Goal: Task Accomplishment & Management: Complete application form

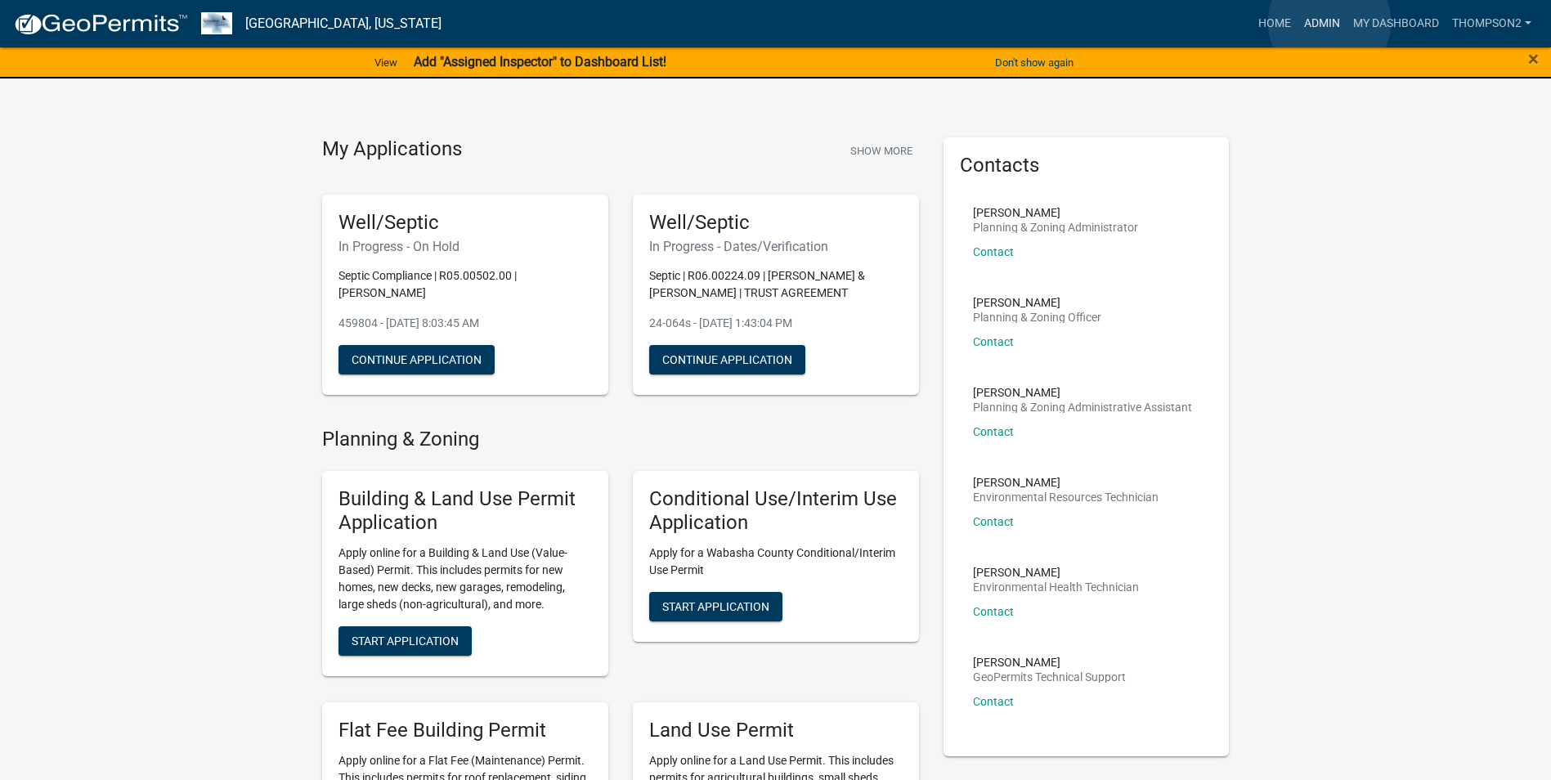
click at [1330, 22] on link "Admin" at bounding box center [1322, 23] width 49 height 31
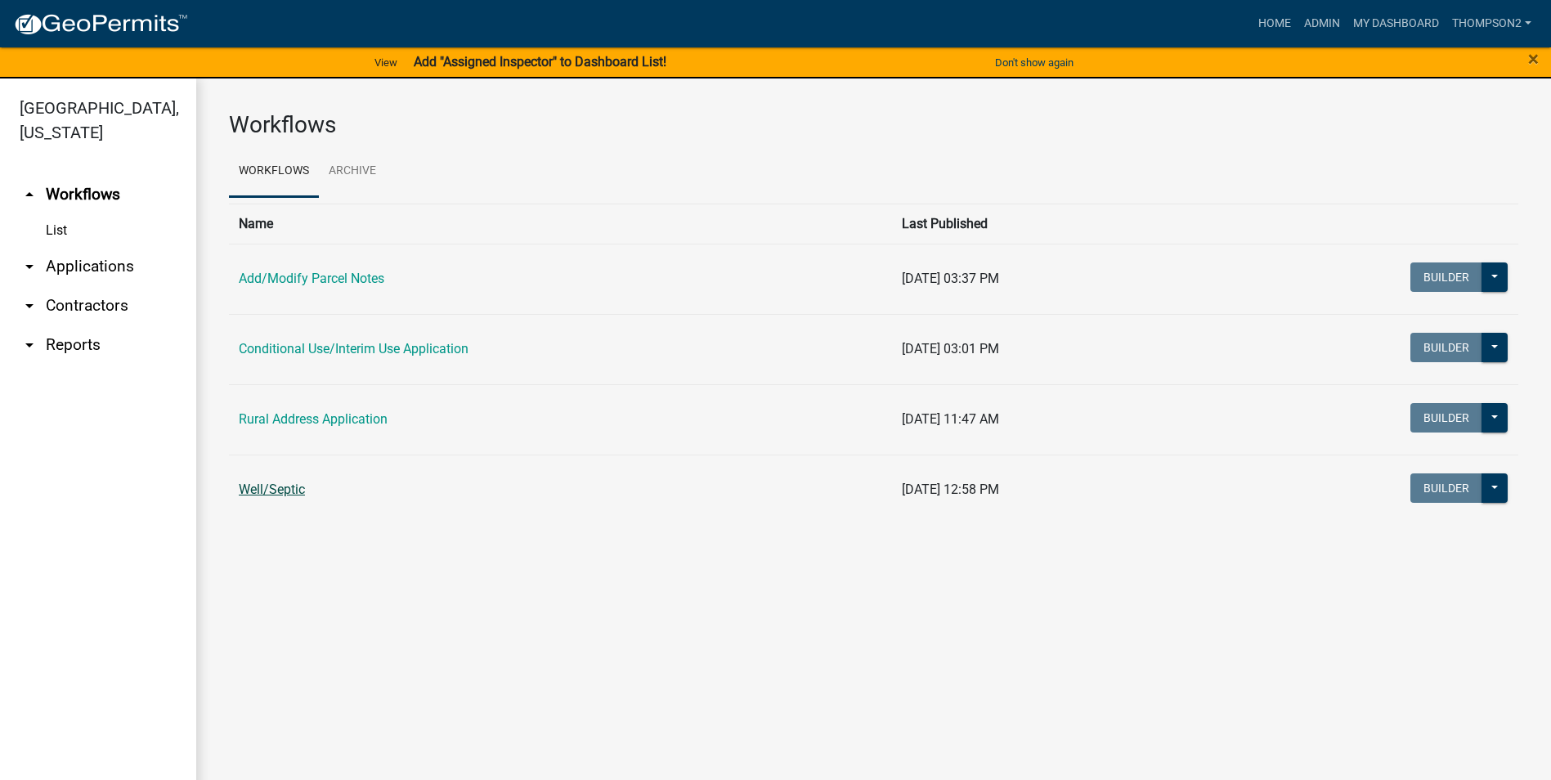
click at [252, 494] on link "Well/Septic" at bounding box center [272, 490] width 66 height 16
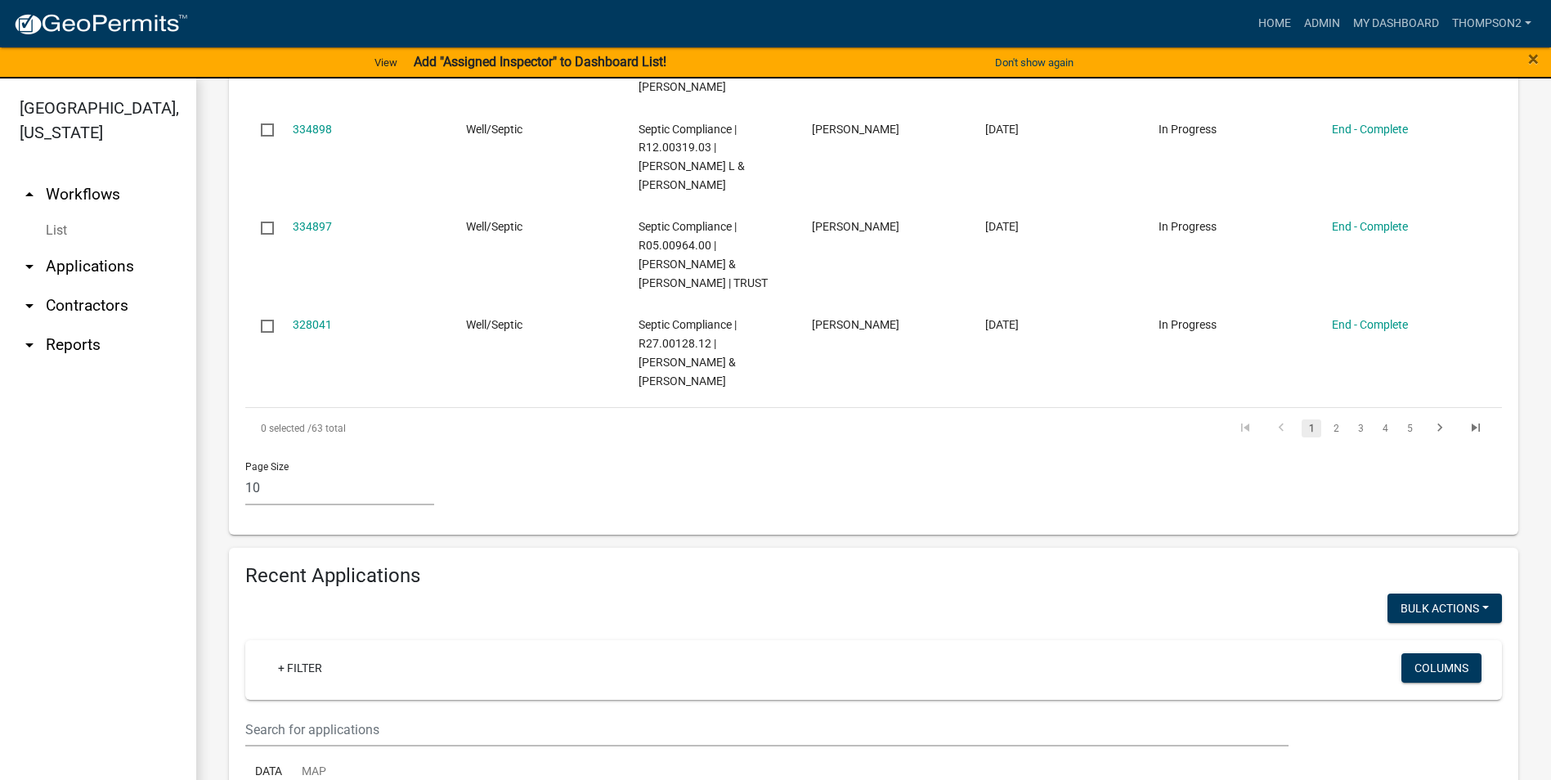
scroll to position [1063, 0]
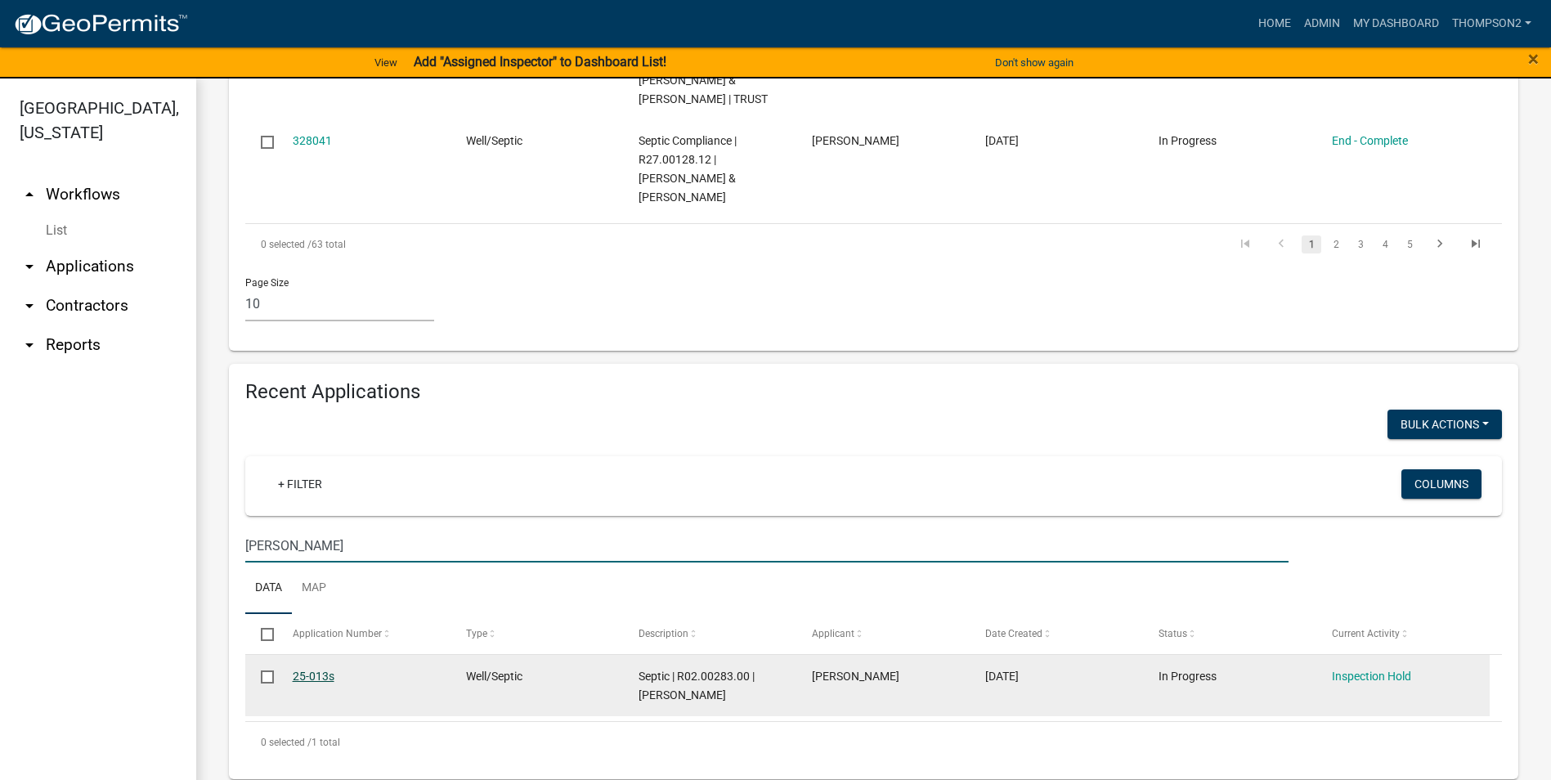
scroll to position [1190, 0]
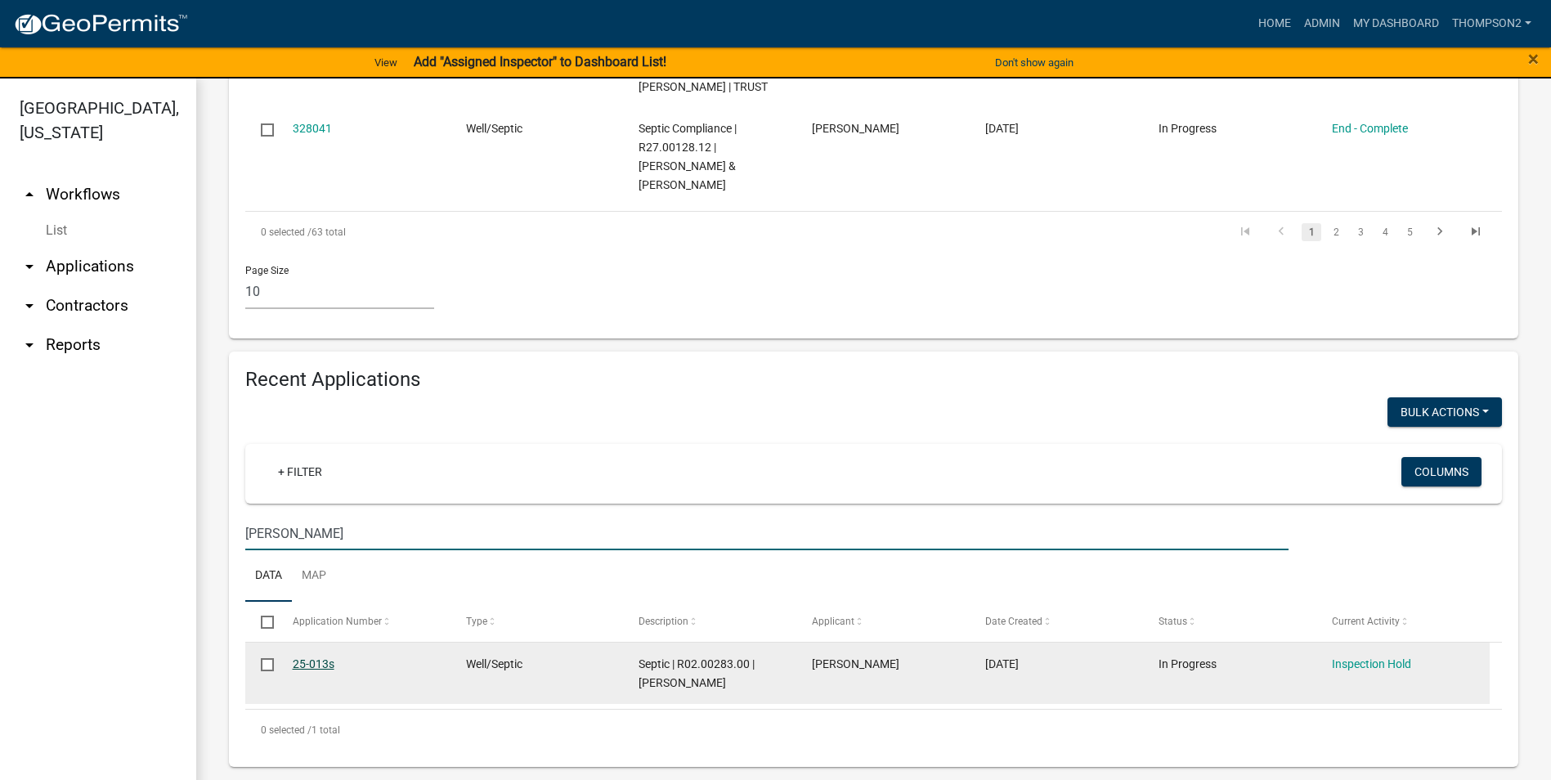
type input "[PERSON_NAME]"
click at [319, 666] on link "25-013s" at bounding box center [314, 663] width 42 height 13
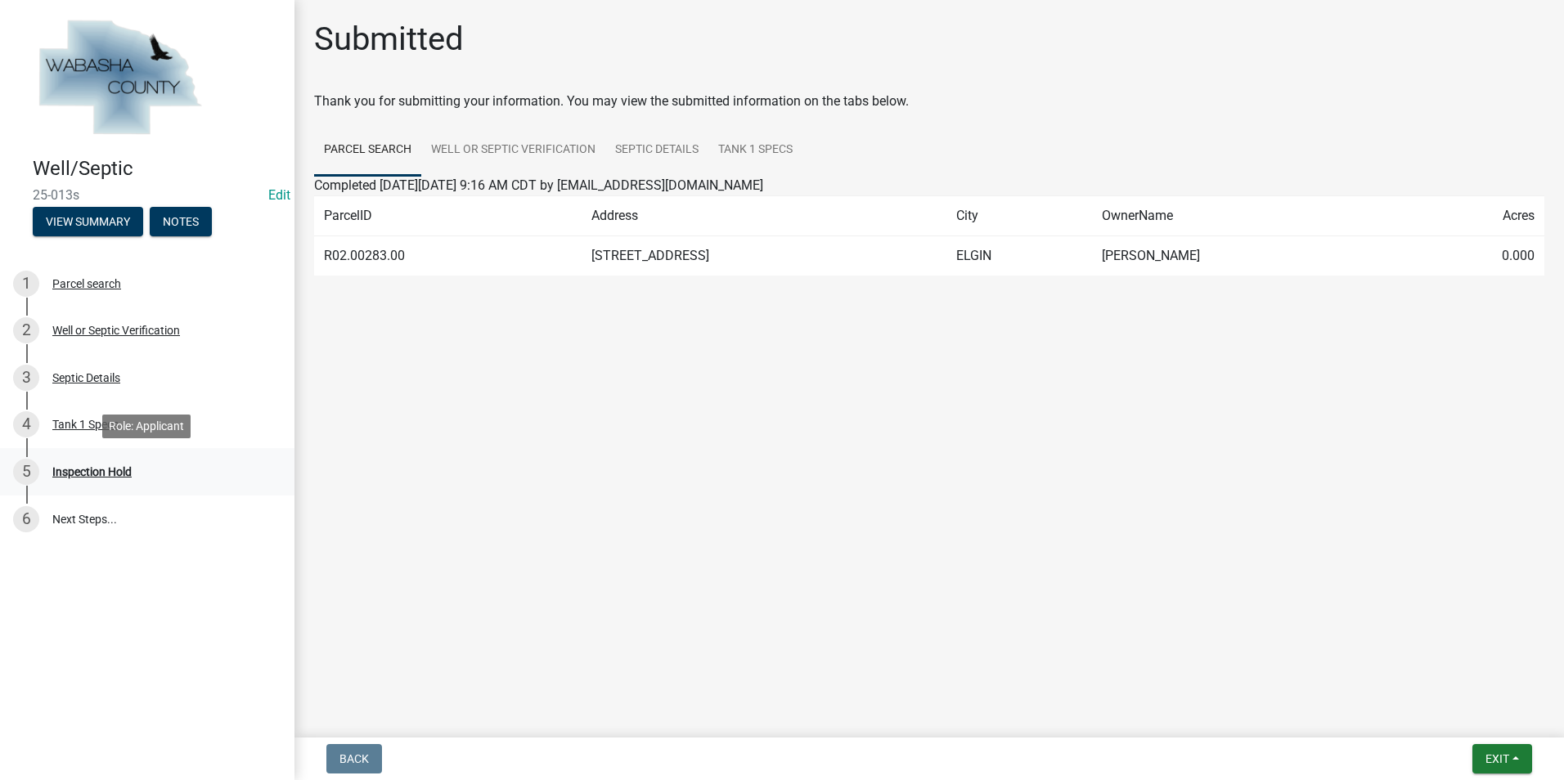
click at [115, 469] on div "Inspection Hold" at bounding box center [91, 471] width 79 height 11
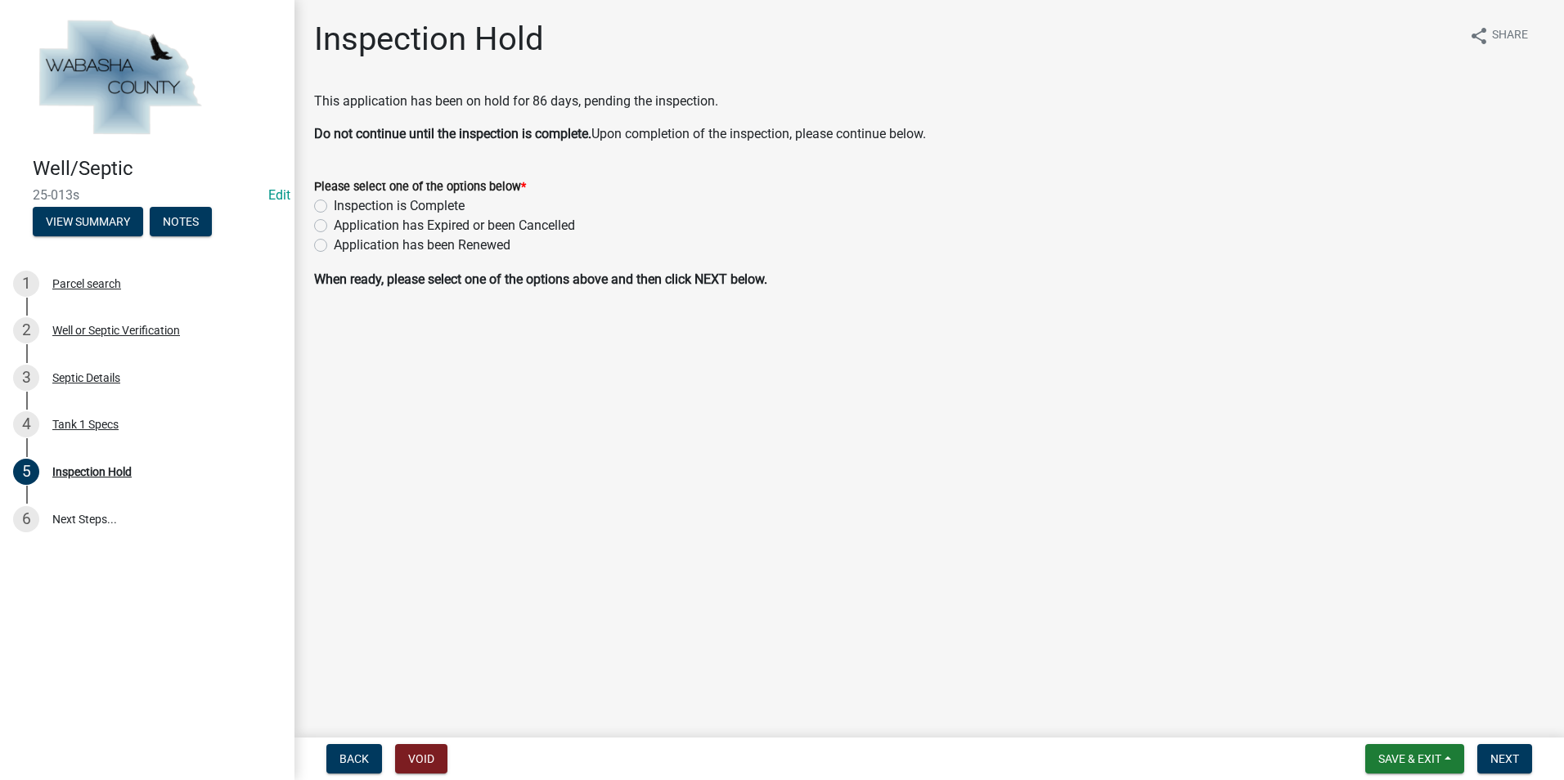
click at [334, 207] on label "Inspection is Complete" at bounding box center [399, 206] width 131 height 20
click at [334, 207] on input "Inspection is Complete" at bounding box center [339, 201] width 11 height 11
radio input "true"
click at [1504, 761] on span "Next" at bounding box center [1504, 758] width 29 height 13
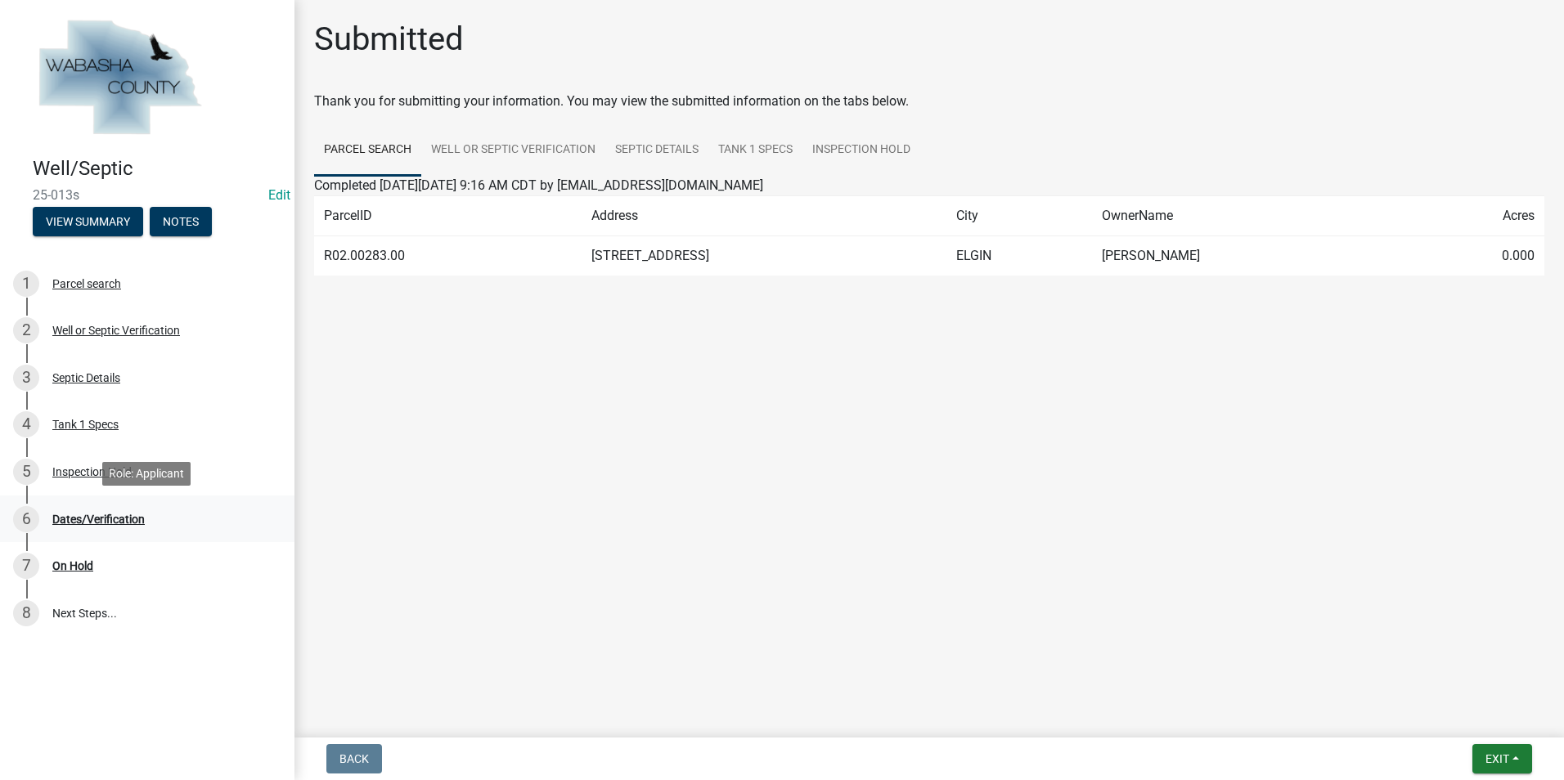
click at [128, 526] on div "6 Dates/Verification" at bounding box center [140, 519] width 255 height 26
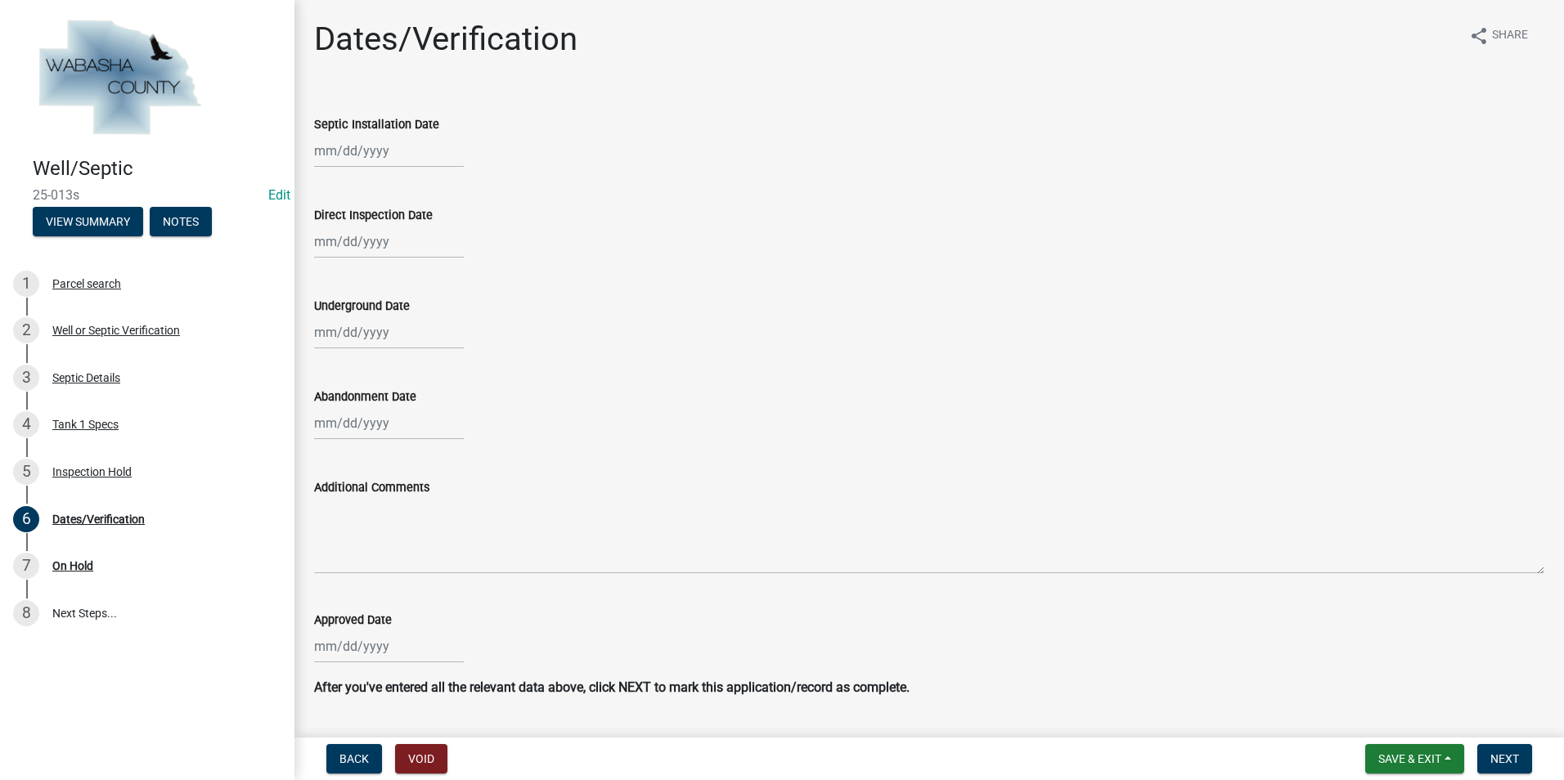
click at [338, 151] on div at bounding box center [389, 151] width 150 height 34
select select "8"
select select "2025"
click at [407, 290] on div "14" at bounding box center [409, 290] width 26 height 26
type input "[DATE]"
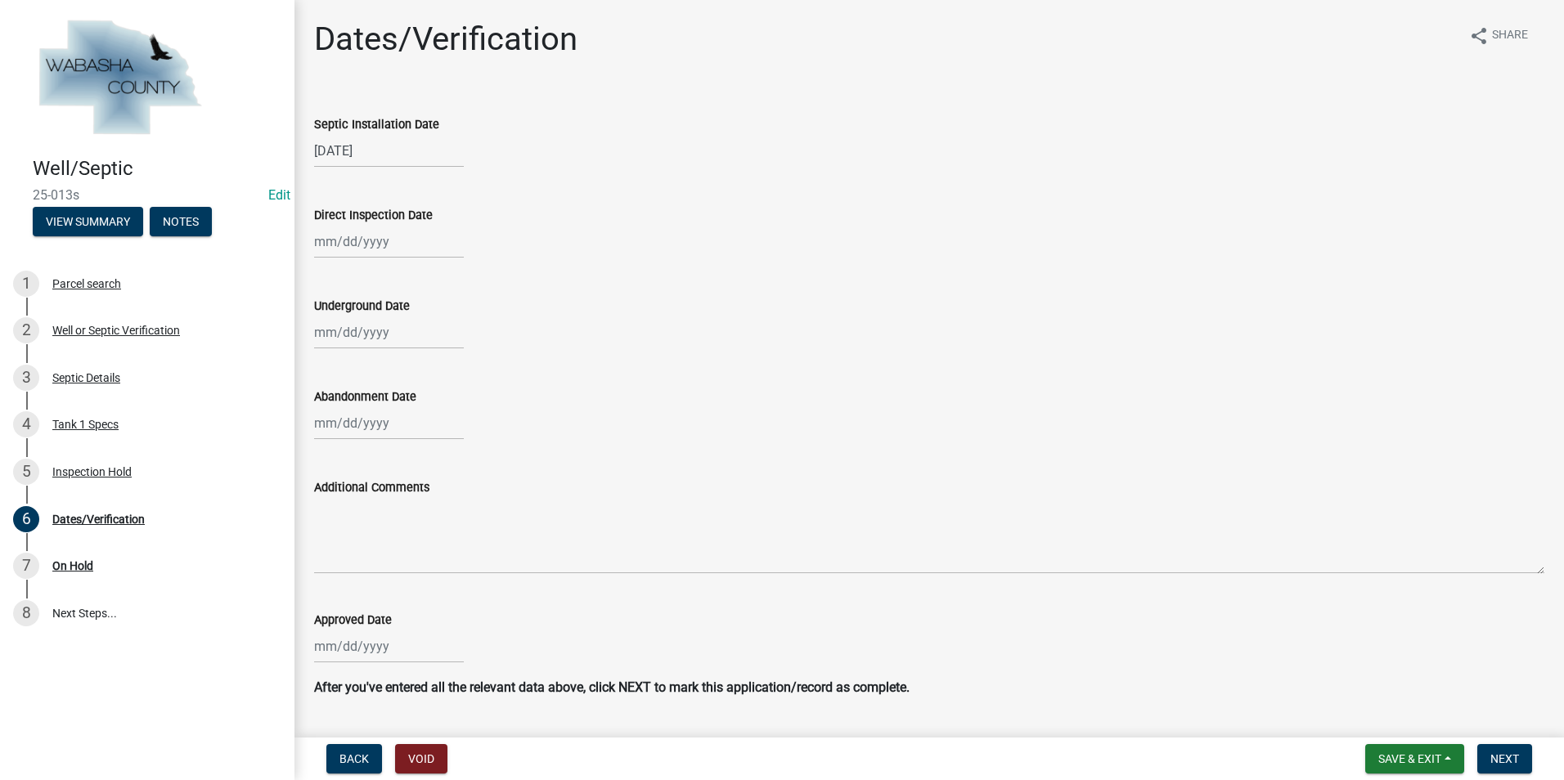
click at [352, 250] on div at bounding box center [389, 242] width 150 height 34
select select "8"
select select "2025"
click at [410, 381] on div "14" at bounding box center [409, 381] width 26 height 26
type input "[DATE]"
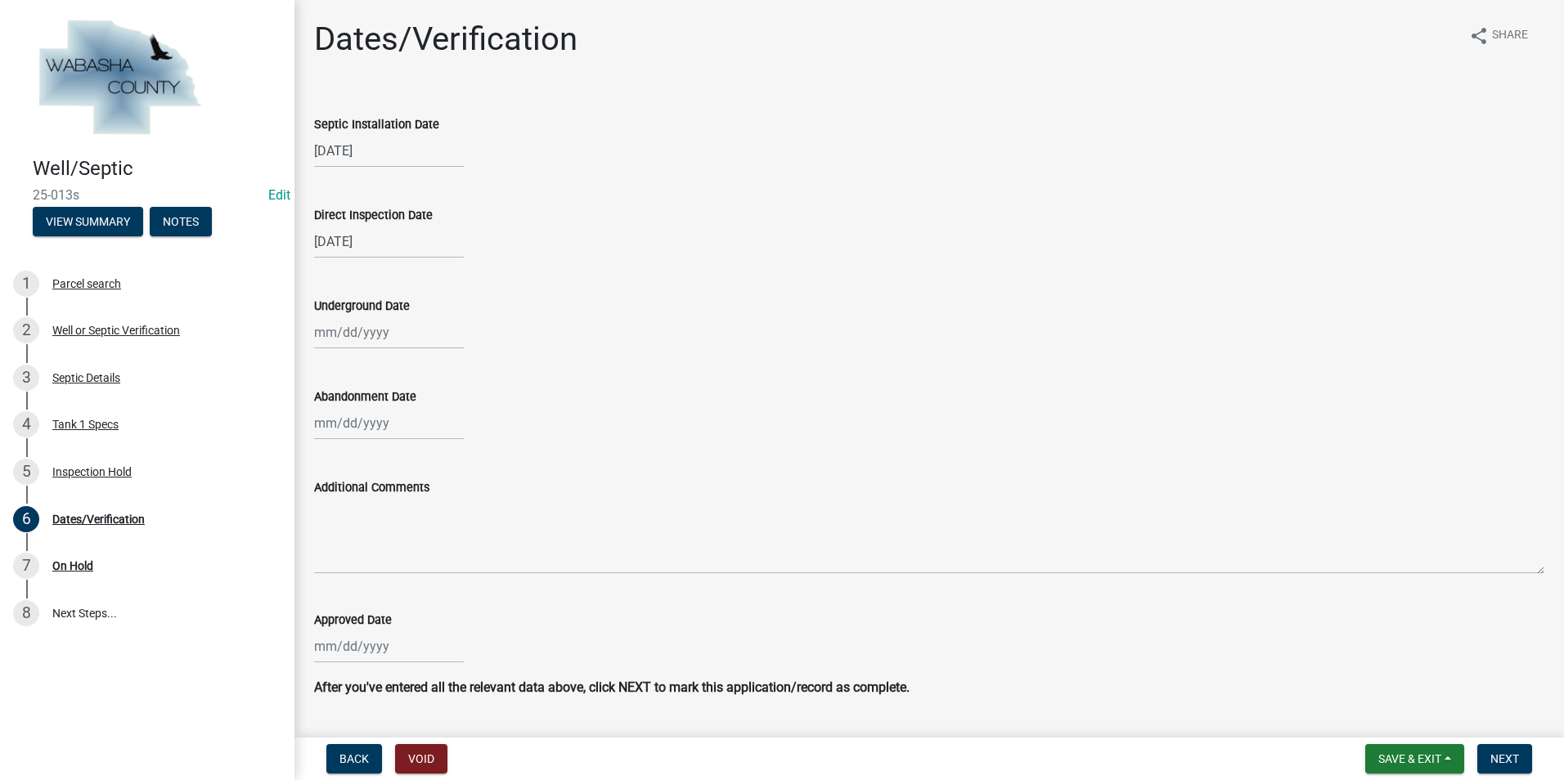
select select "8"
select select "2025"
click at [378, 653] on div "Jan Feb Mar Apr May Jun [DATE] Aug [DATE] 2024 2025 Mo Tu We Th Fr Sa Su 28 29 …" at bounding box center [389, 647] width 150 height 34
click at [336, 425] on button "Previous month" at bounding box center [331, 428] width 20 height 26
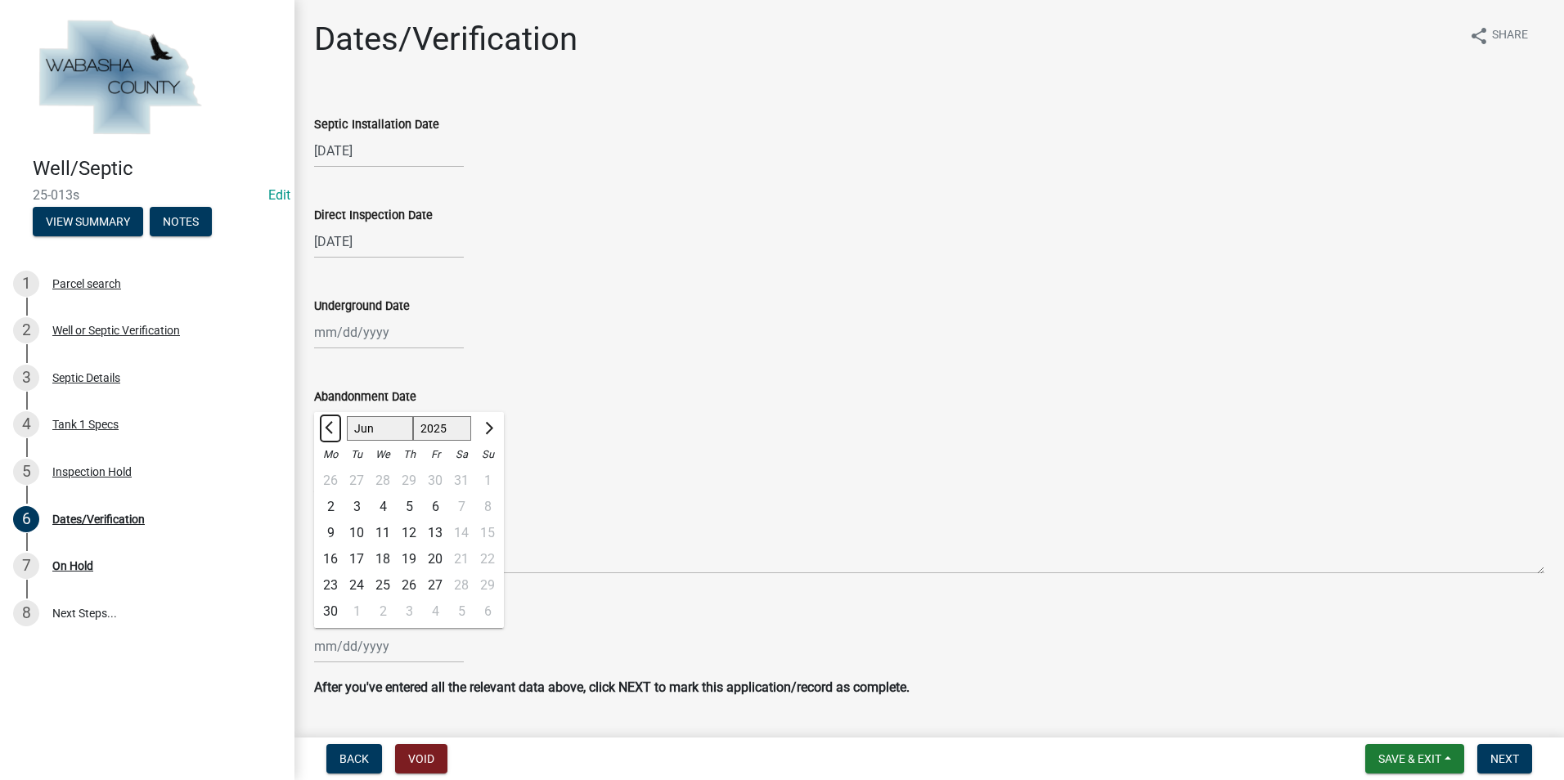
click at [336, 425] on button "Previous month" at bounding box center [331, 428] width 20 height 26
select select "5"
click at [357, 561] on div "20" at bounding box center [356, 559] width 26 height 26
type input "[DATE]"
click at [1443, 760] on button "Save & Exit" at bounding box center [1414, 758] width 99 height 29
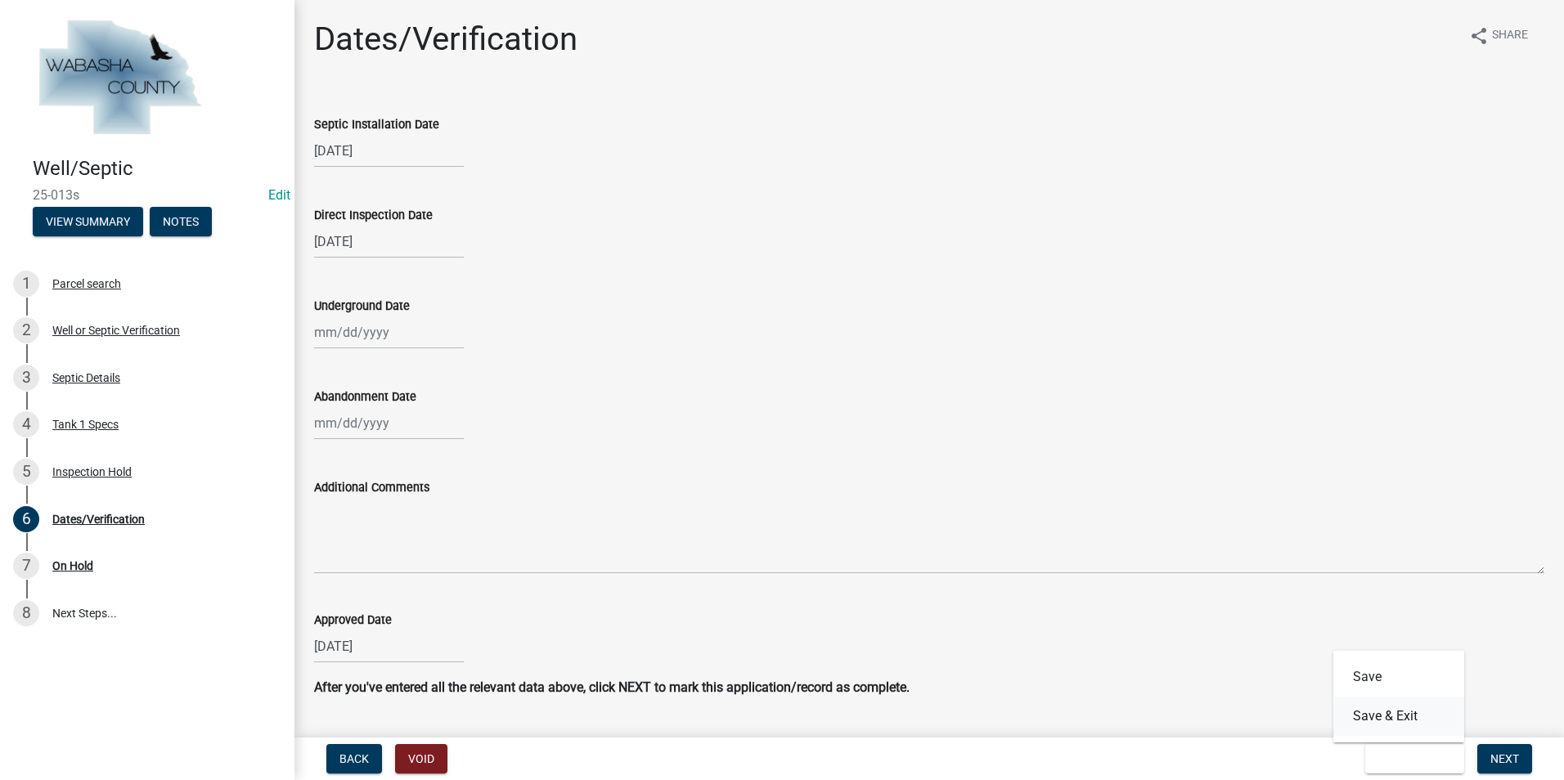
click at [1416, 720] on button "Save & Exit" at bounding box center [1398, 716] width 131 height 39
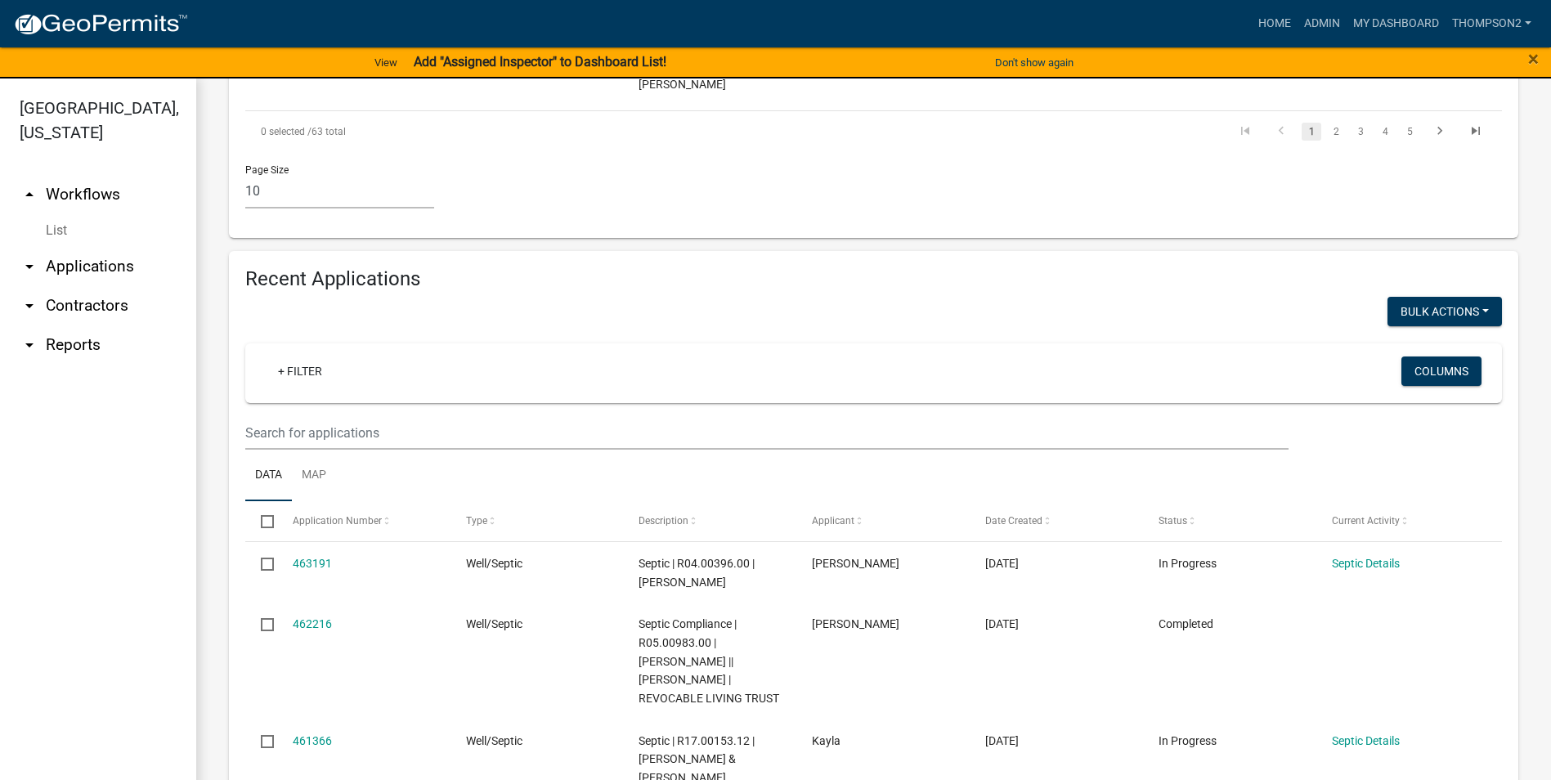
scroll to position [1390, 0]
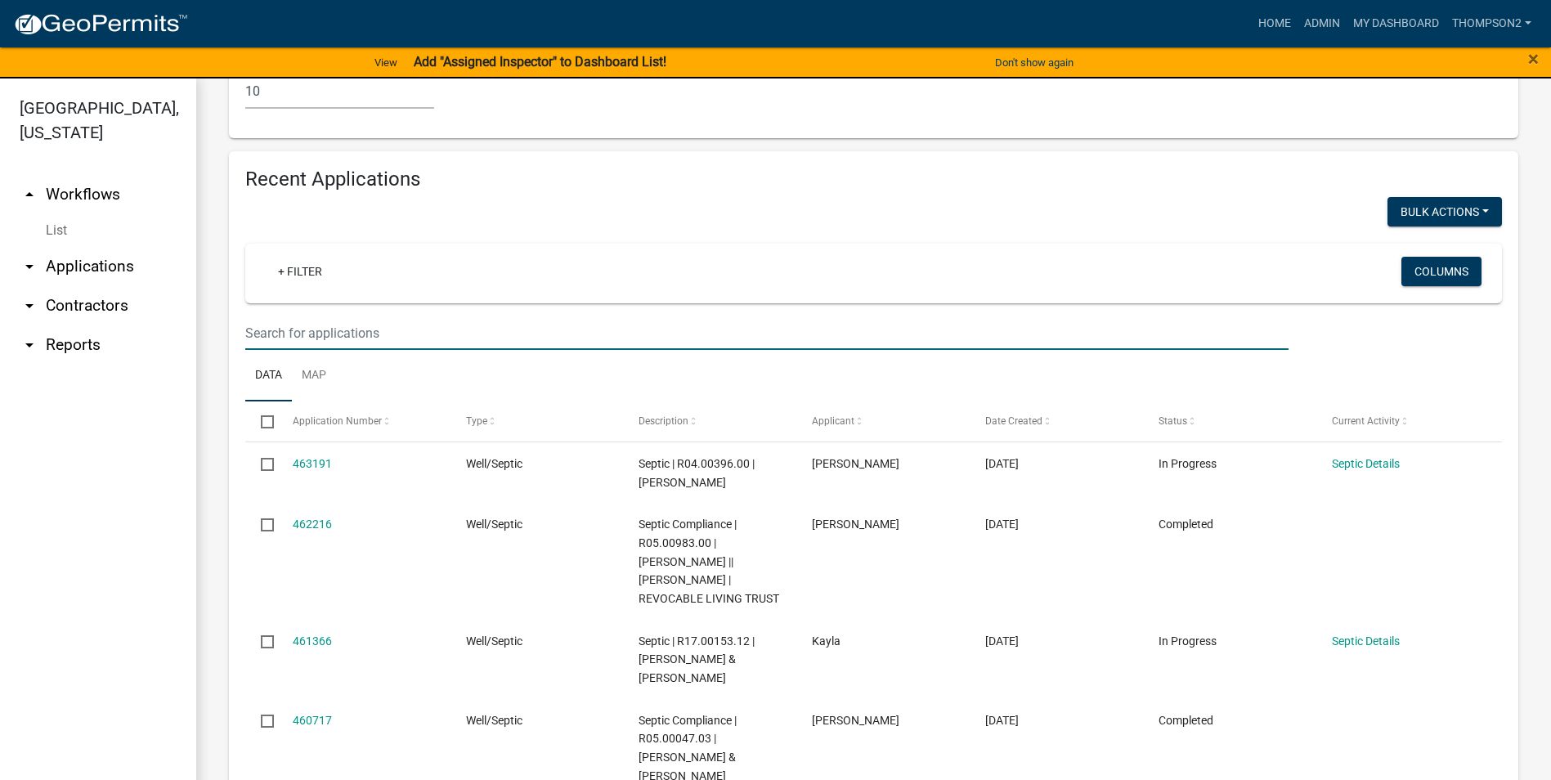
click at [310, 316] on input "text" at bounding box center [766, 333] width 1043 height 34
type input "[PERSON_NAME]"
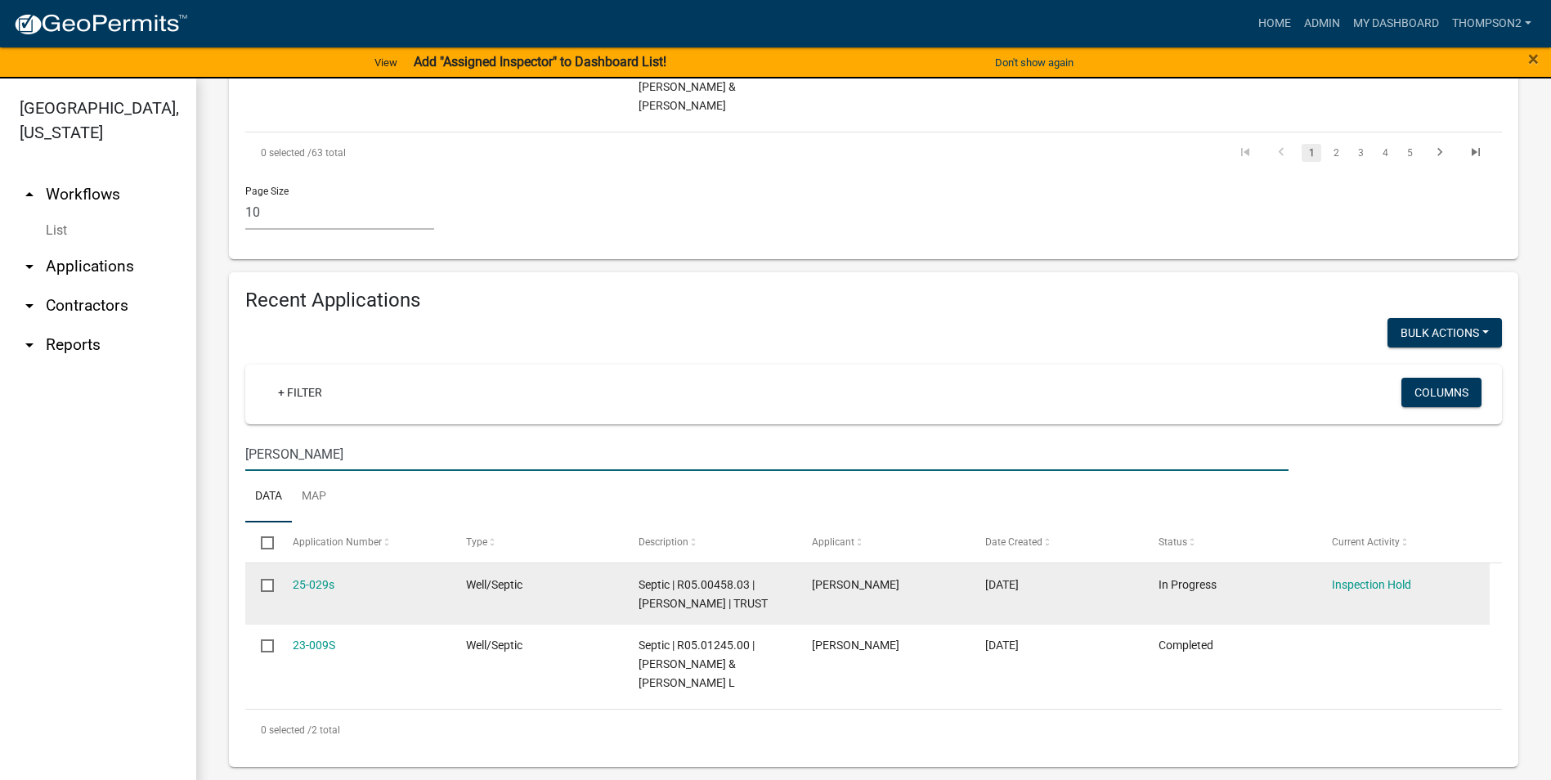
scroll to position [1288, 0]
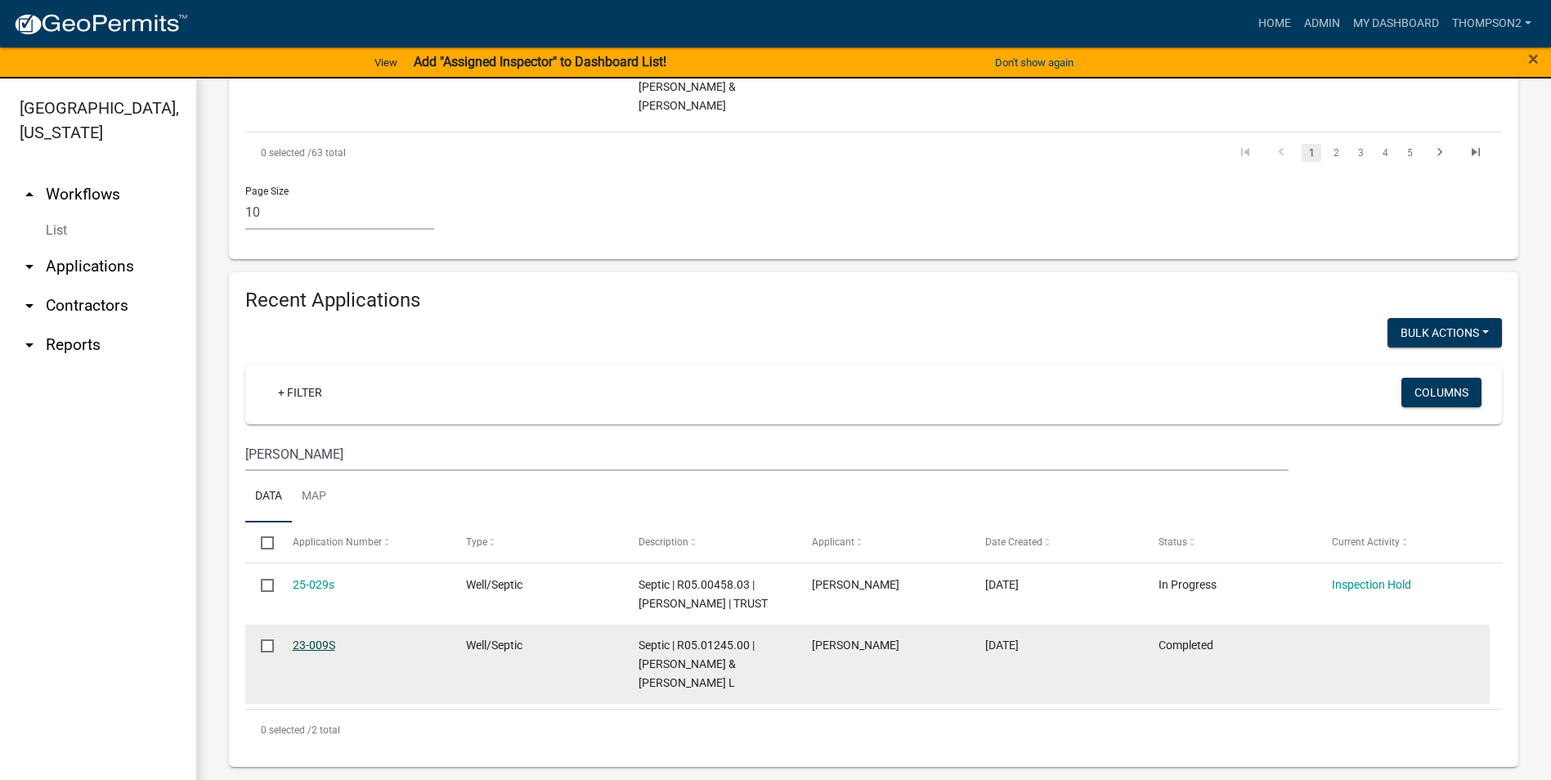
click at [321, 639] on link "23-009S" at bounding box center [314, 645] width 43 height 13
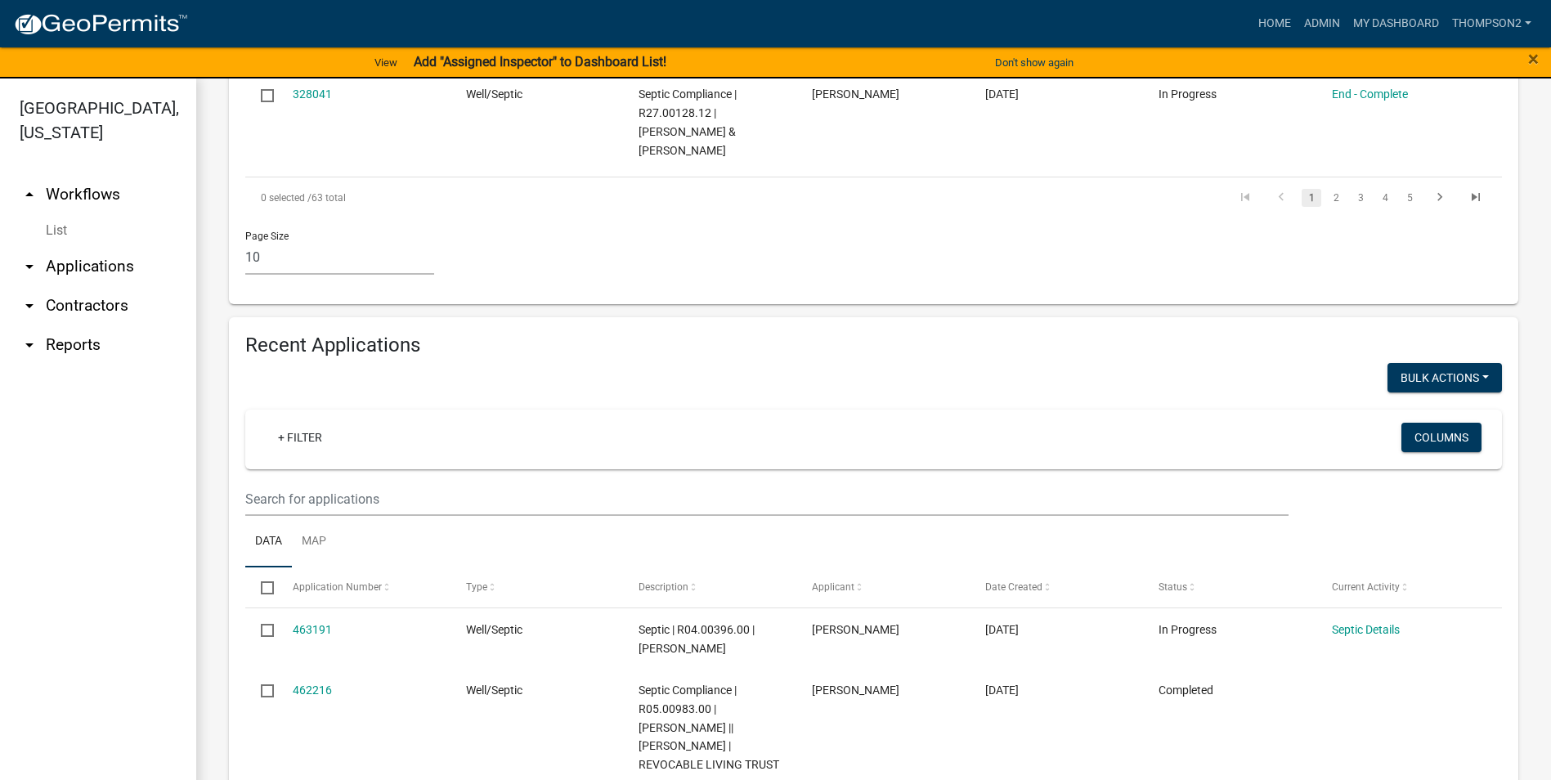
scroll to position [1227, 0]
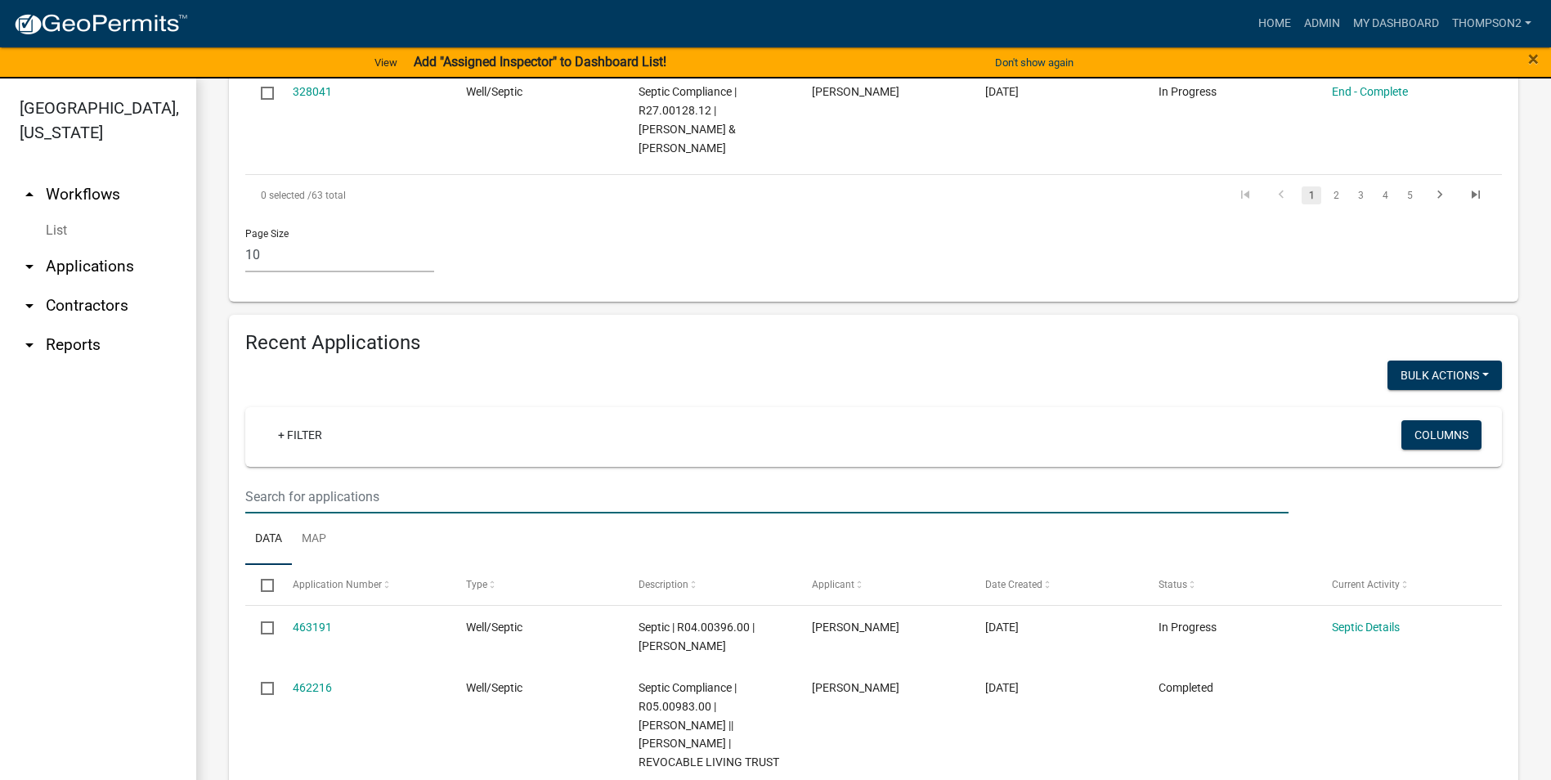
click at [307, 496] on input "text" at bounding box center [766, 497] width 1043 height 34
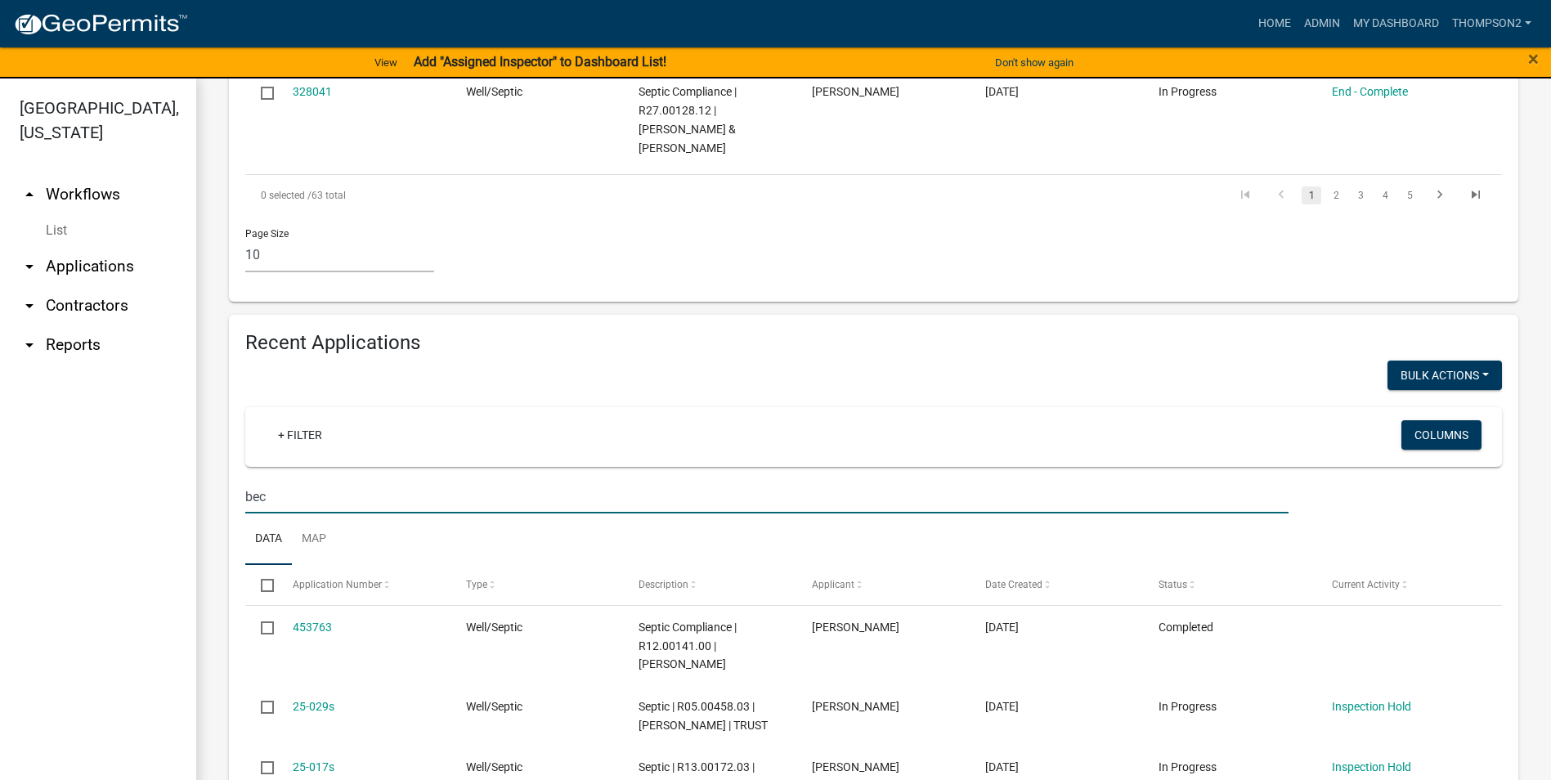
type input "bec"
drag, startPoint x: 514, startPoint y: 446, endPoint x: 512, endPoint y: 455, distance: 9.1
click at [514, 447] on div "+ Filter" at bounding box center [667, 437] width 828 height 34
click at [271, 500] on input "bec" at bounding box center [766, 497] width 1043 height 34
drag, startPoint x: 294, startPoint y: 496, endPoint x: 267, endPoint y: 494, distance: 27.9
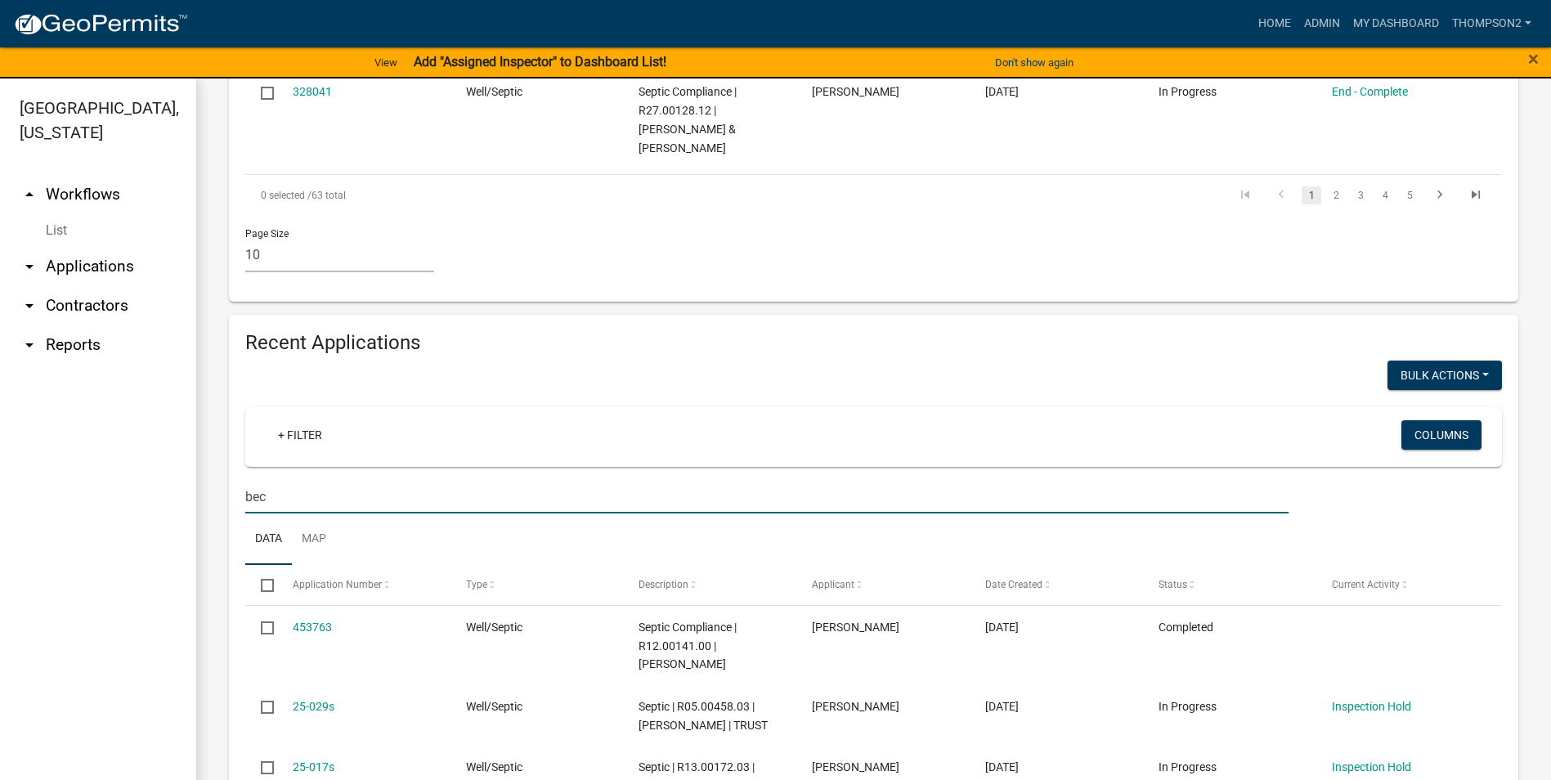
click at [268, 494] on input "bec" at bounding box center [766, 497] width 1043 height 34
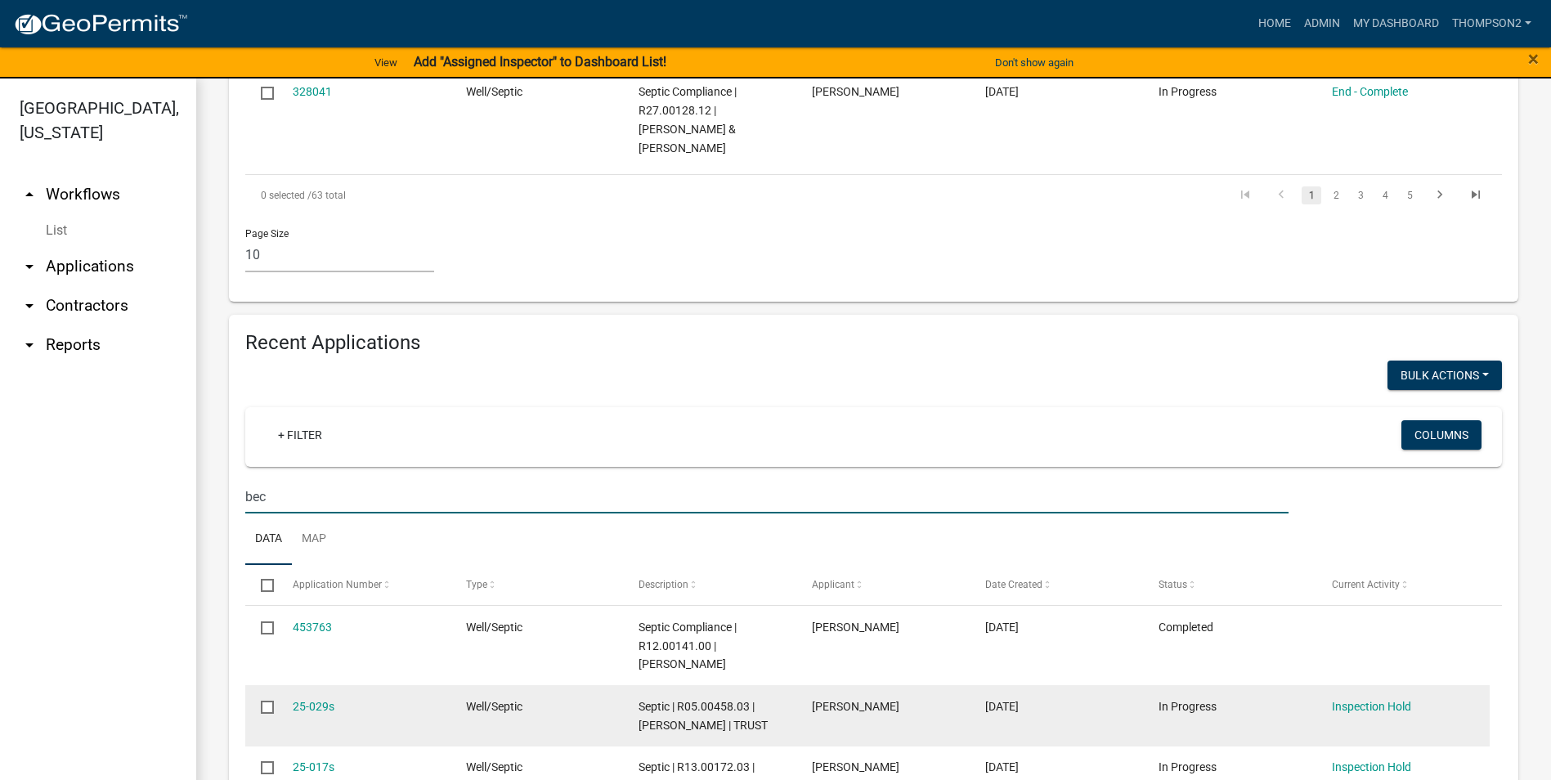
click at [437, 686] on datatable-body-cell "25-029s" at bounding box center [362, 715] width 173 height 61
click at [330, 710] on link "25-029s" at bounding box center [314, 706] width 42 height 13
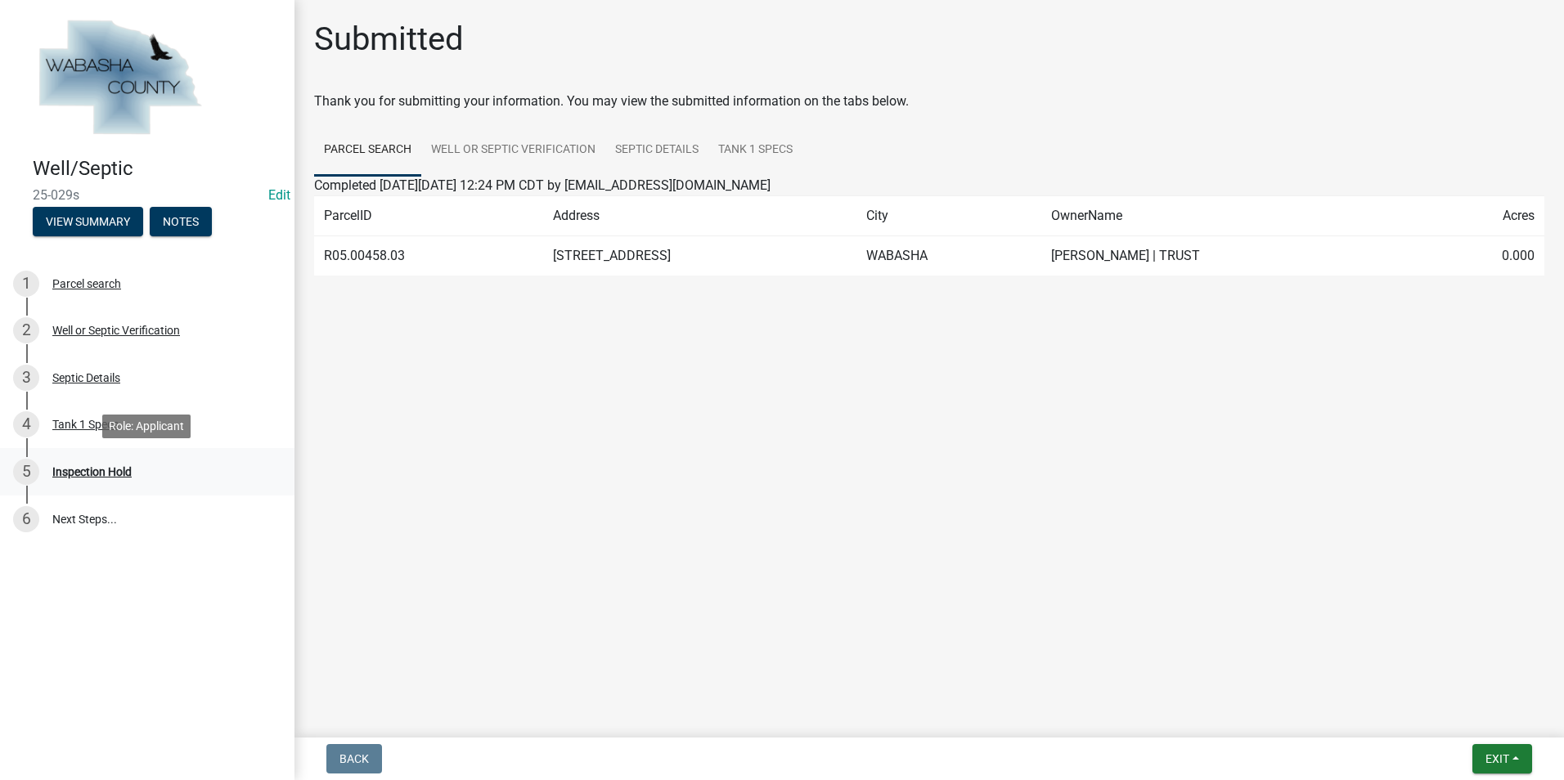
click at [126, 472] on div "Inspection Hold" at bounding box center [91, 471] width 79 height 11
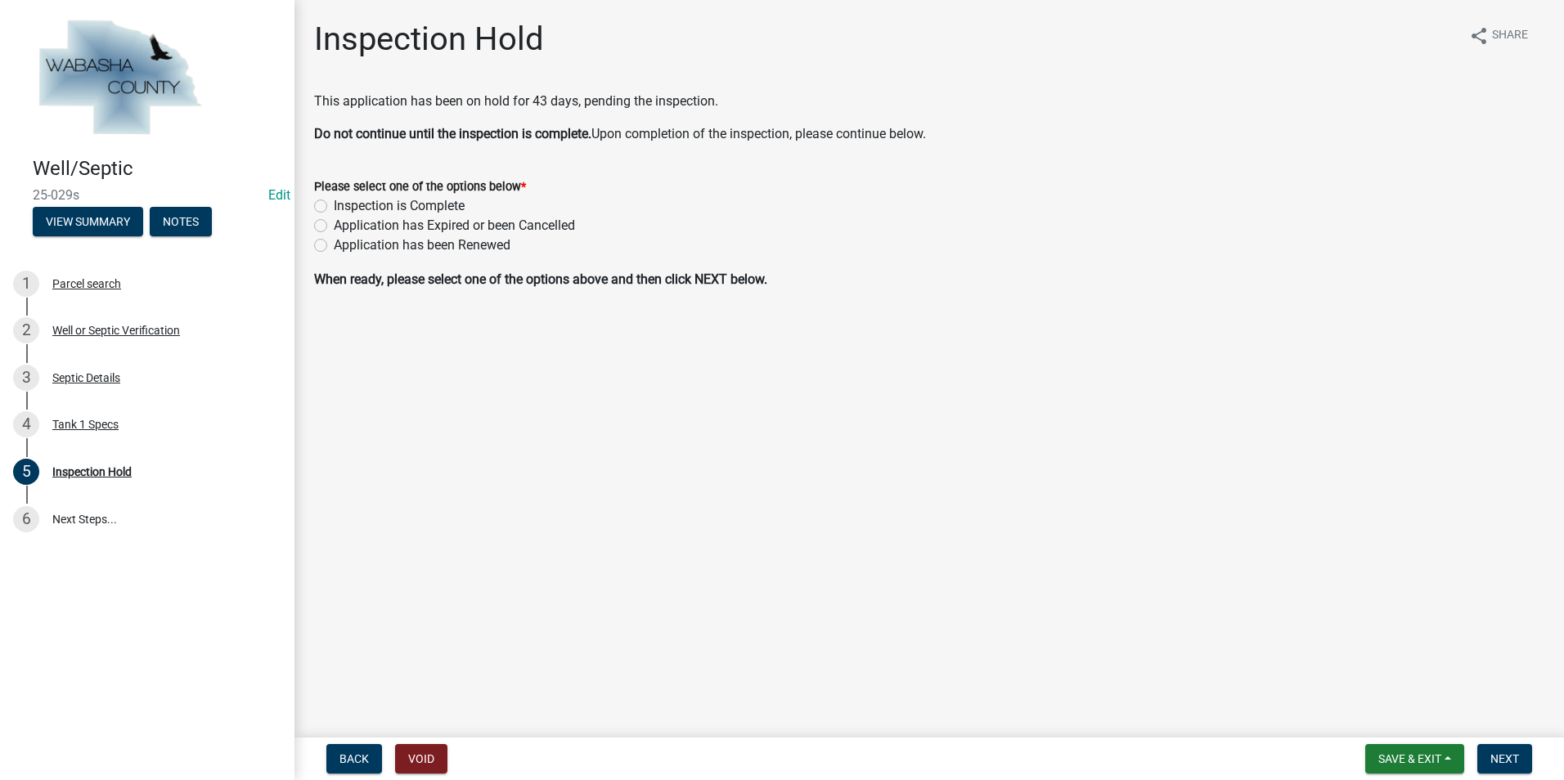
click at [334, 201] on label "Inspection is Complete" at bounding box center [399, 206] width 131 height 20
click at [334, 201] on input "Inspection is Complete" at bounding box center [339, 201] width 11 height 11
radio input "true"
click at [1484, 757] on button "Next" at bounding box center [1504, 758] width 55 height 29
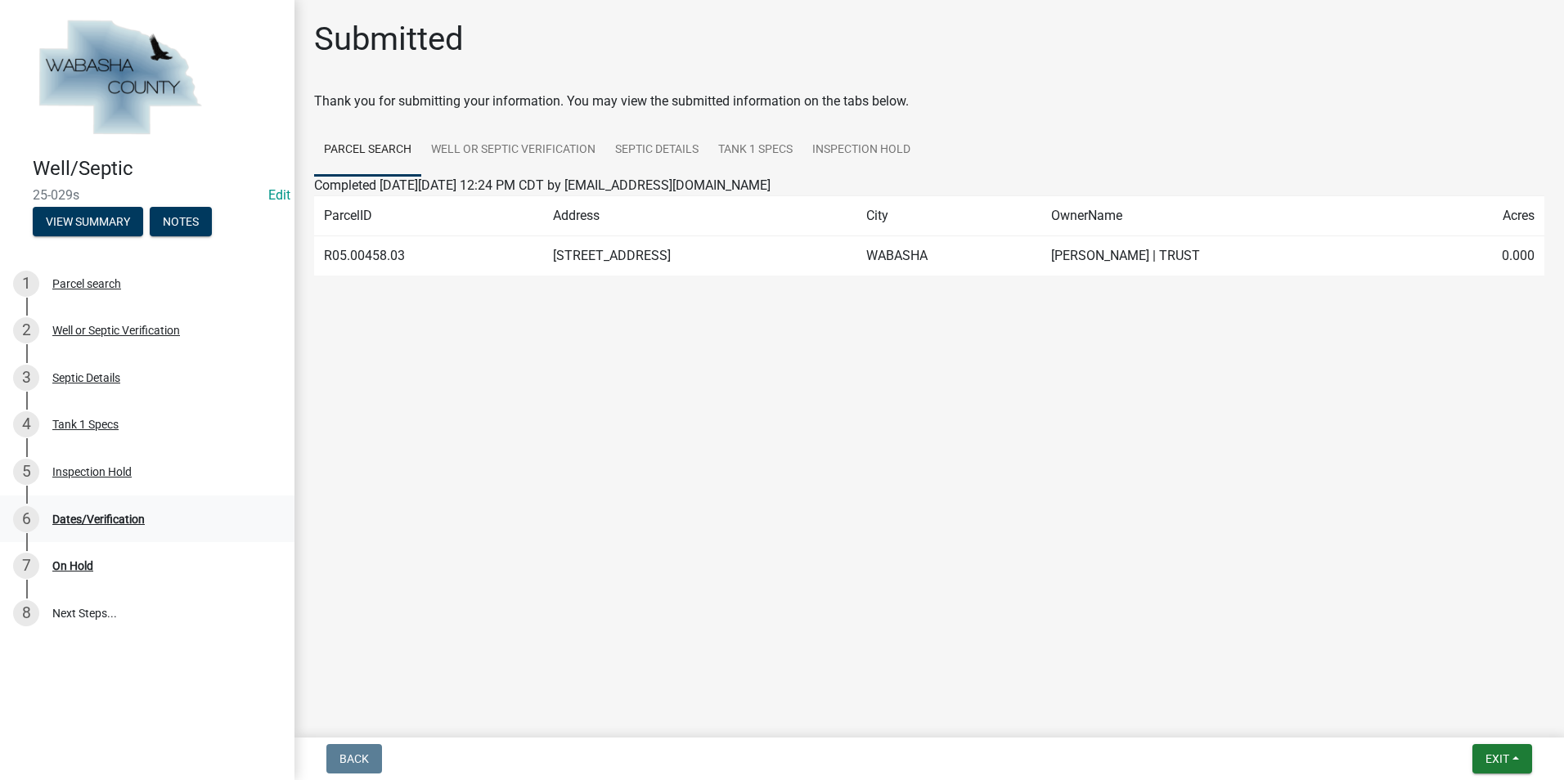
click at [91, 517] on div "Dates/Verification" at bounding box center [98, 519] width 92 height 11
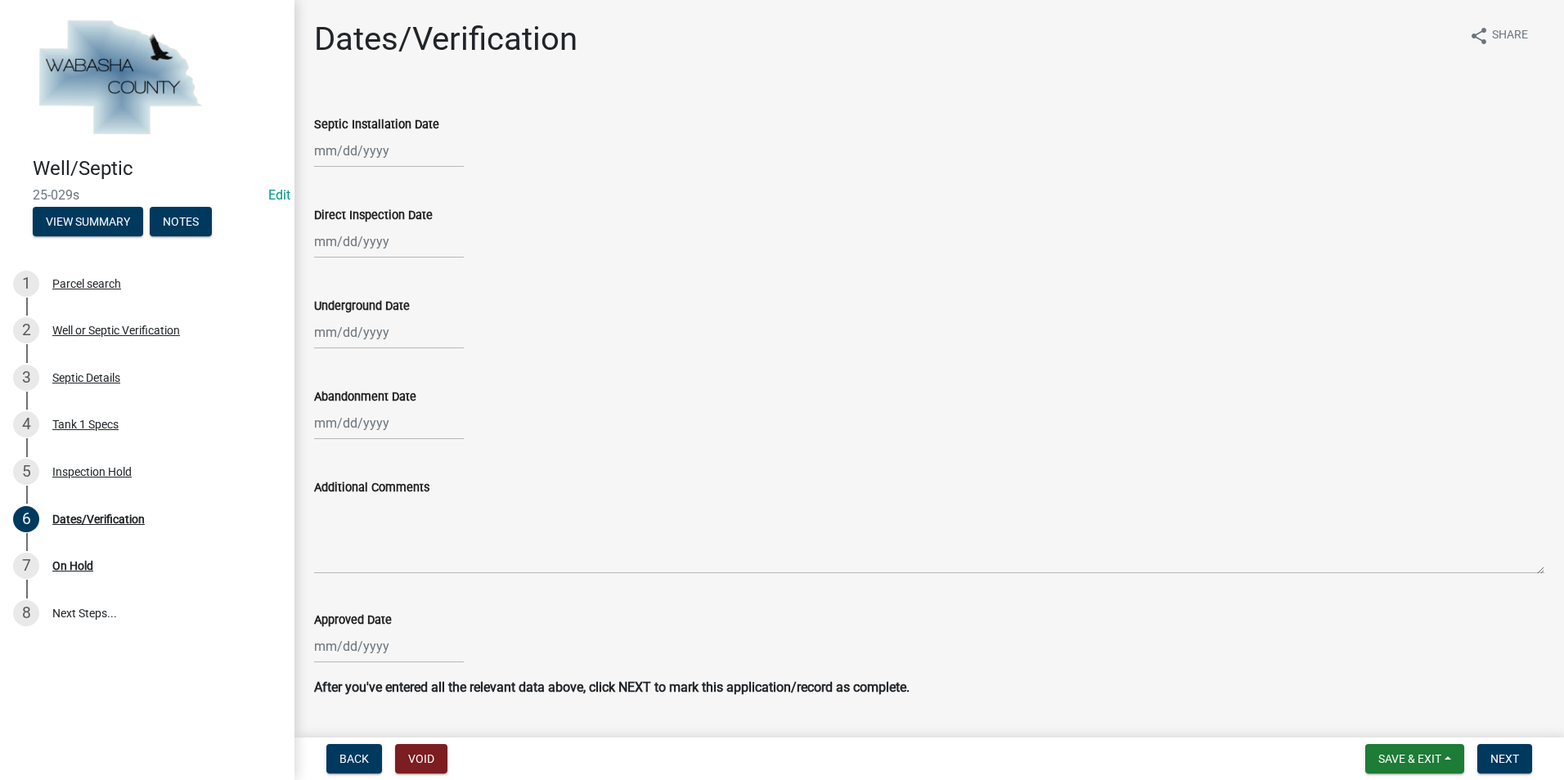
select select "8"
select select "2025"
click at [377, 154] on div "Jan Feb Mar Apr May Jun [DATE] Aug [DATE] 2024 2025 Mo Tu We Th Fr Sa Su 28 29 …" at bounding box center [389, 151] width 150 height 34
click at [411, 291] on div "14" at bounding box center [409, 290] width 26 height 26
type input "[DATE]"
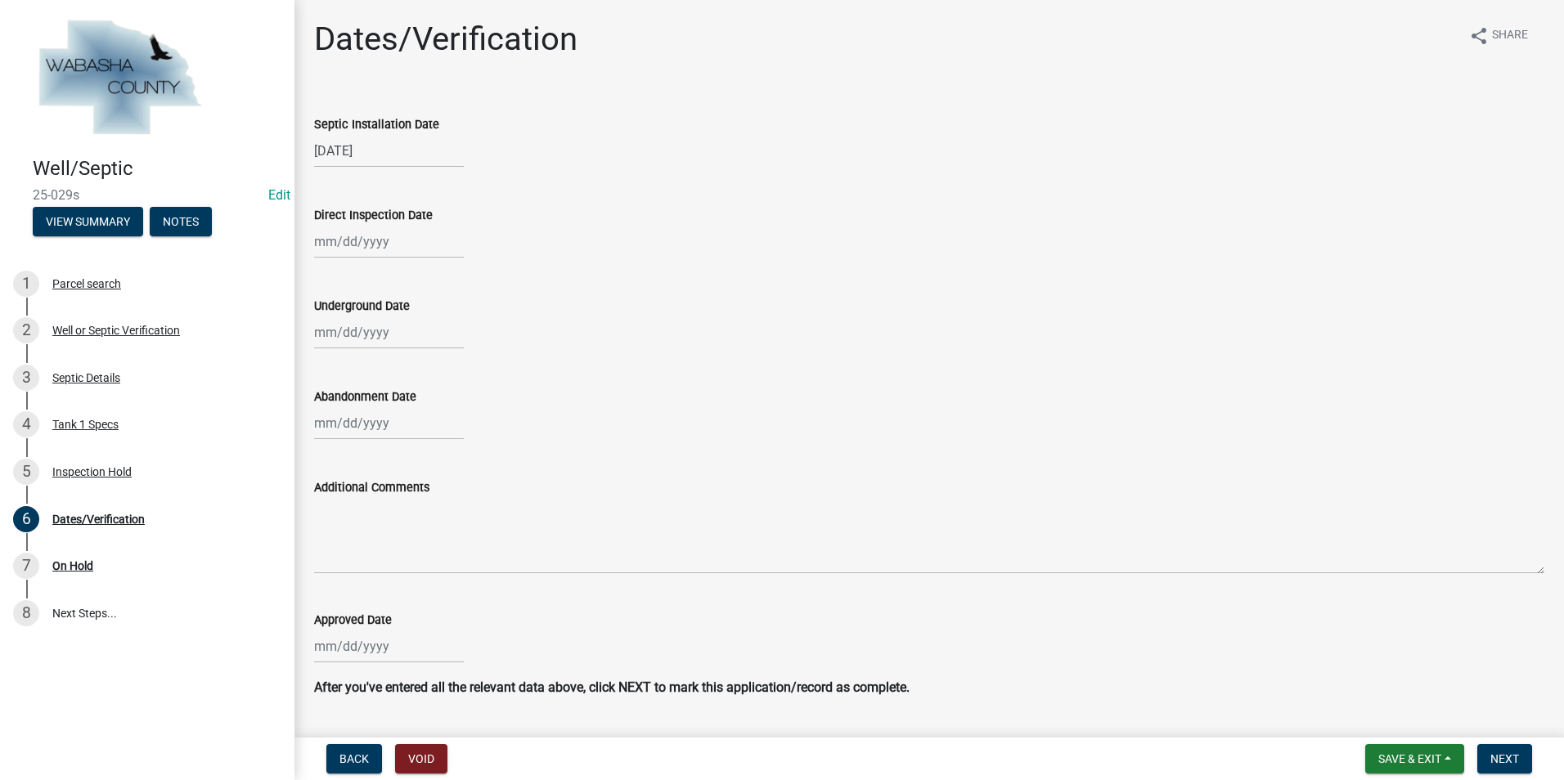
click at [357, 153] on div "[DATE]" at bounding box center [389, 151] width 150 height 34
select select "8"
select select "2025"
click at [382, 300] on div "13" at bounding box center [383, 290] width 26 height 26
type input "[DATE]"
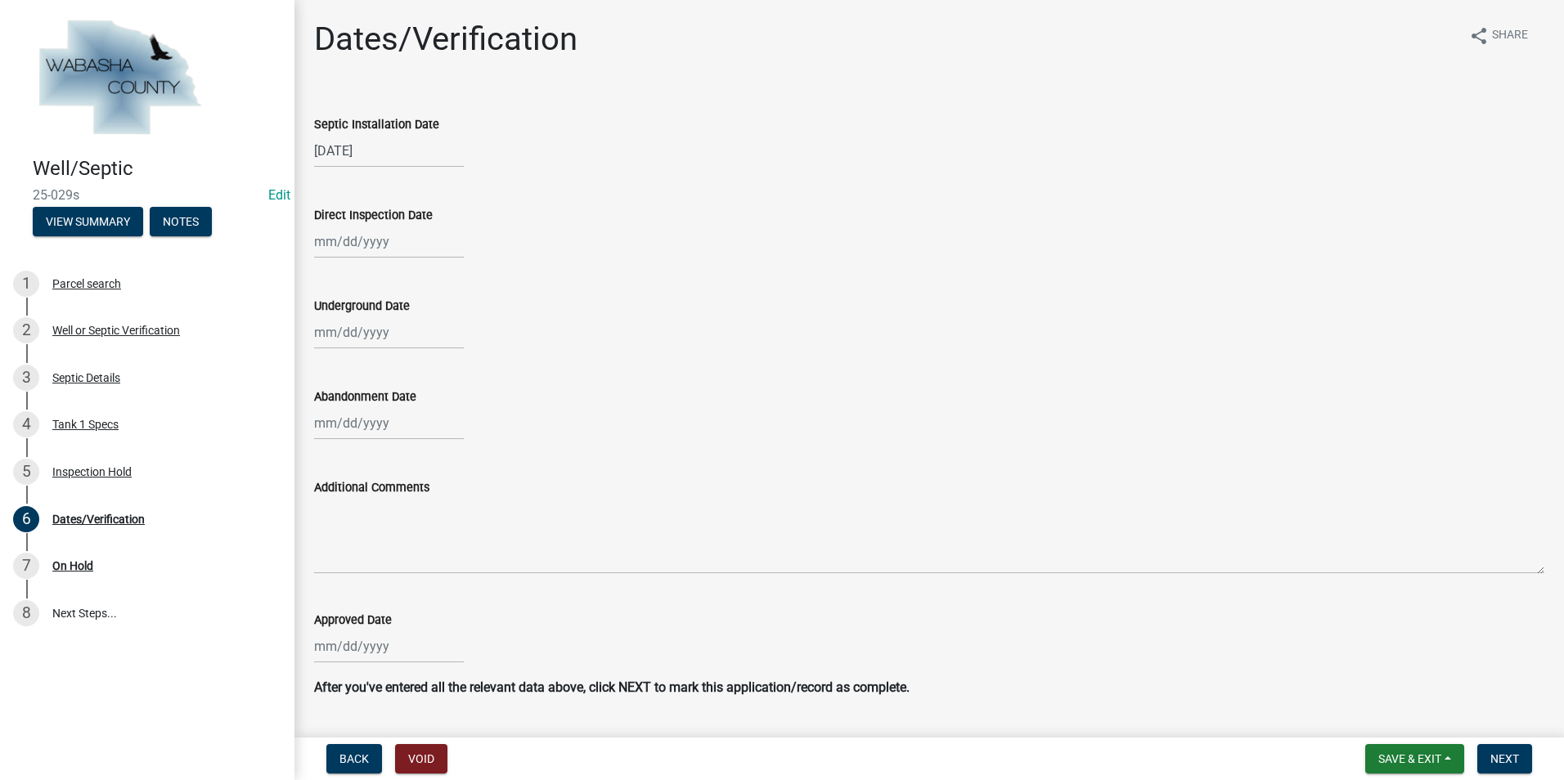
select select "8"
select select "2025"
click at [336, 242] on div "Jan Feb Mar Apr May Jun [DATE] Aug [DATE] 2024 2025 Mo Tu We Th Fr Sa Su 28 29 …" at bounding box center [389, 242] width 150 height 34
click at [343, 240] on input "Direct Inspection Date" at bounding box center [389, 242] width 150 height 34
click at [386, 374] on div "13" at bounding box center [383, 381] width 26 height 26
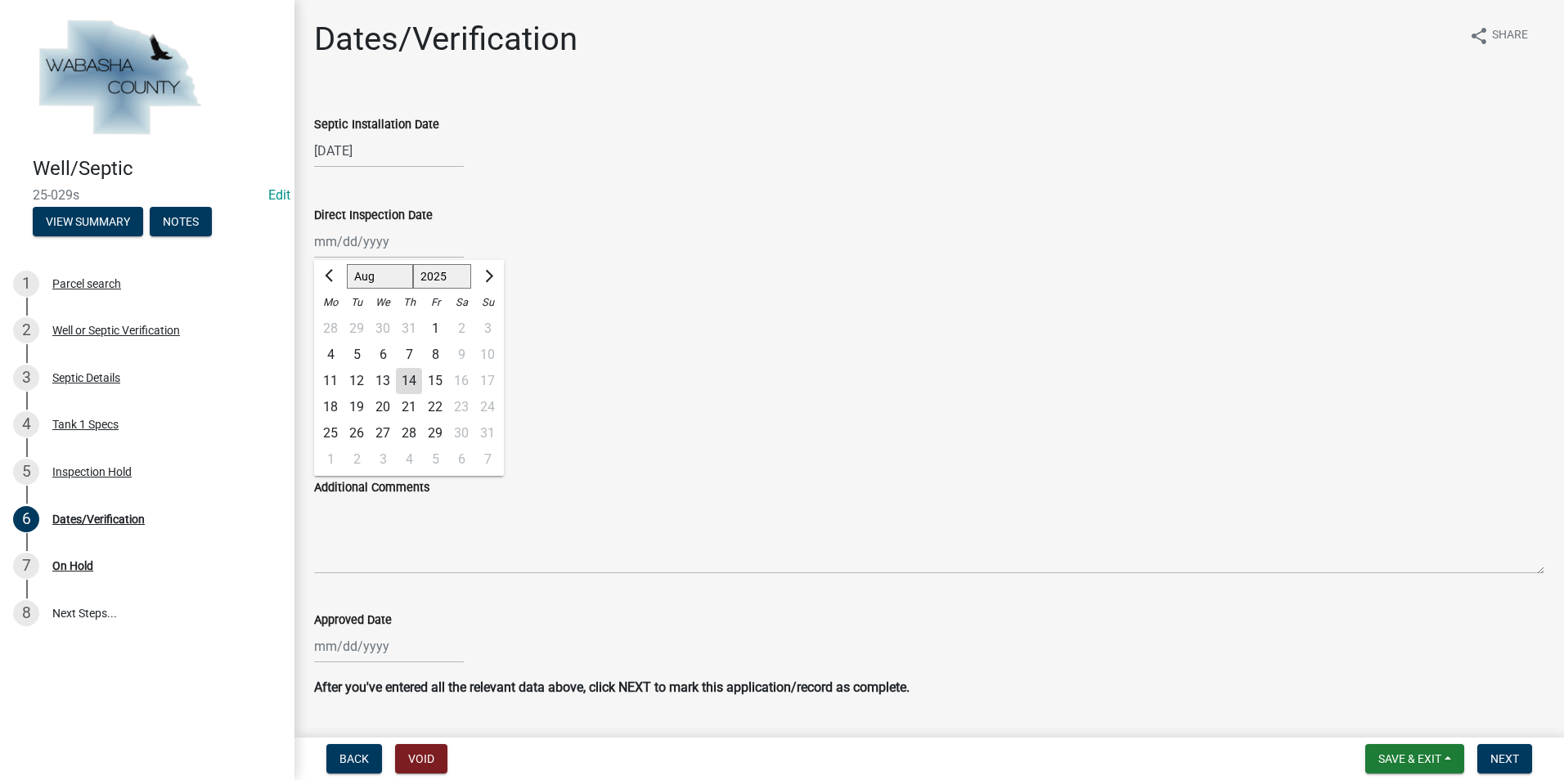
type input "[DATE]"
select select "8"
select select "2025"
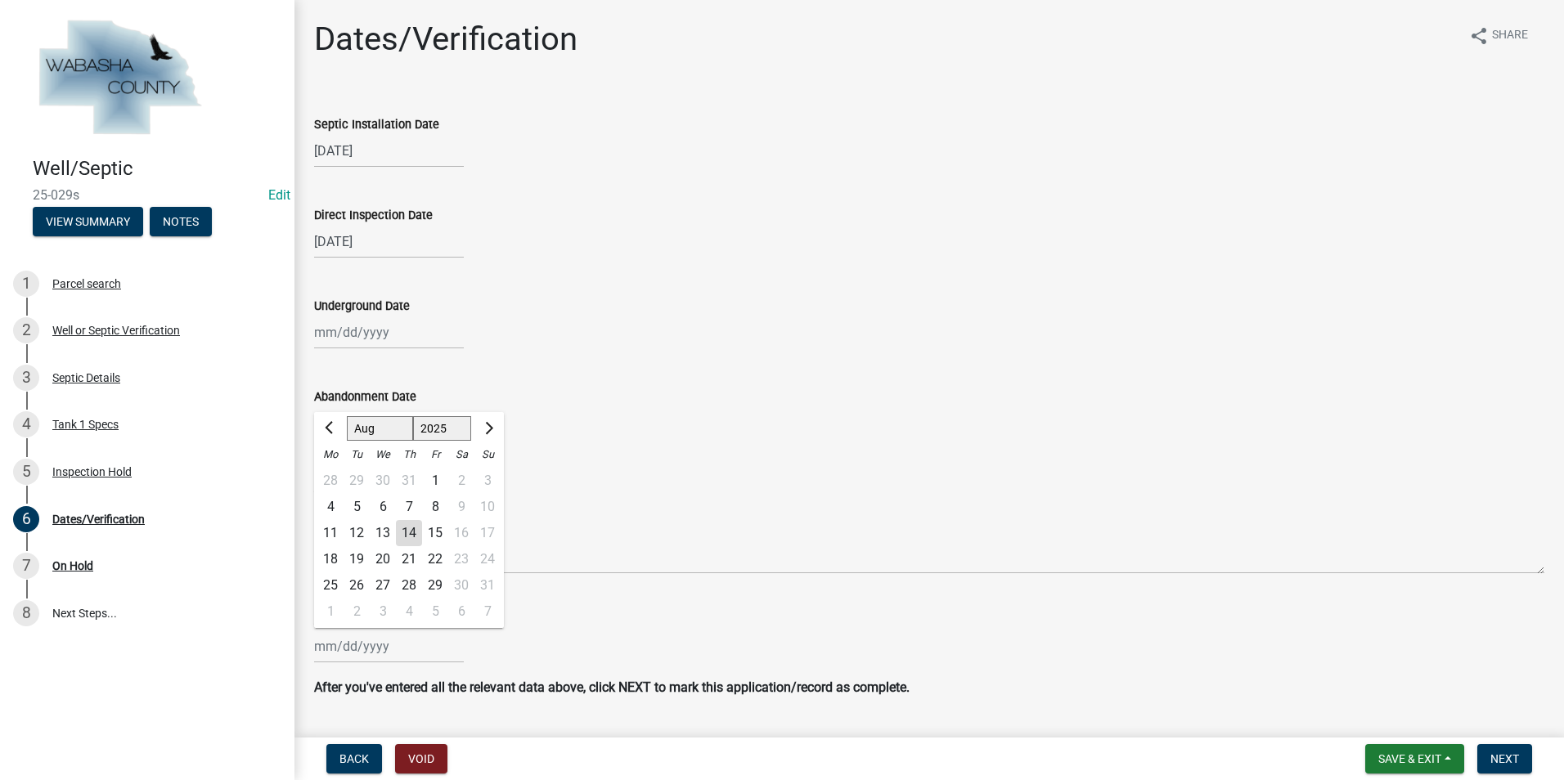
click at [343, 642] on div "Jan Feb Mar Apr May Jun [DATE] Aug [DATE] 2024 2025 Mo Tu We Th Fr Sa Su 28 29 …" at bounding box center [389, 647] width 150 height 34
click at [328, 425] on span "Previous month" at bounding box center [331, 428] width 12 height 12
select select "7"
click at [384, 532] on div "16" at bounding box center [383, 533] width 26 height 26
type input "[DATE]"
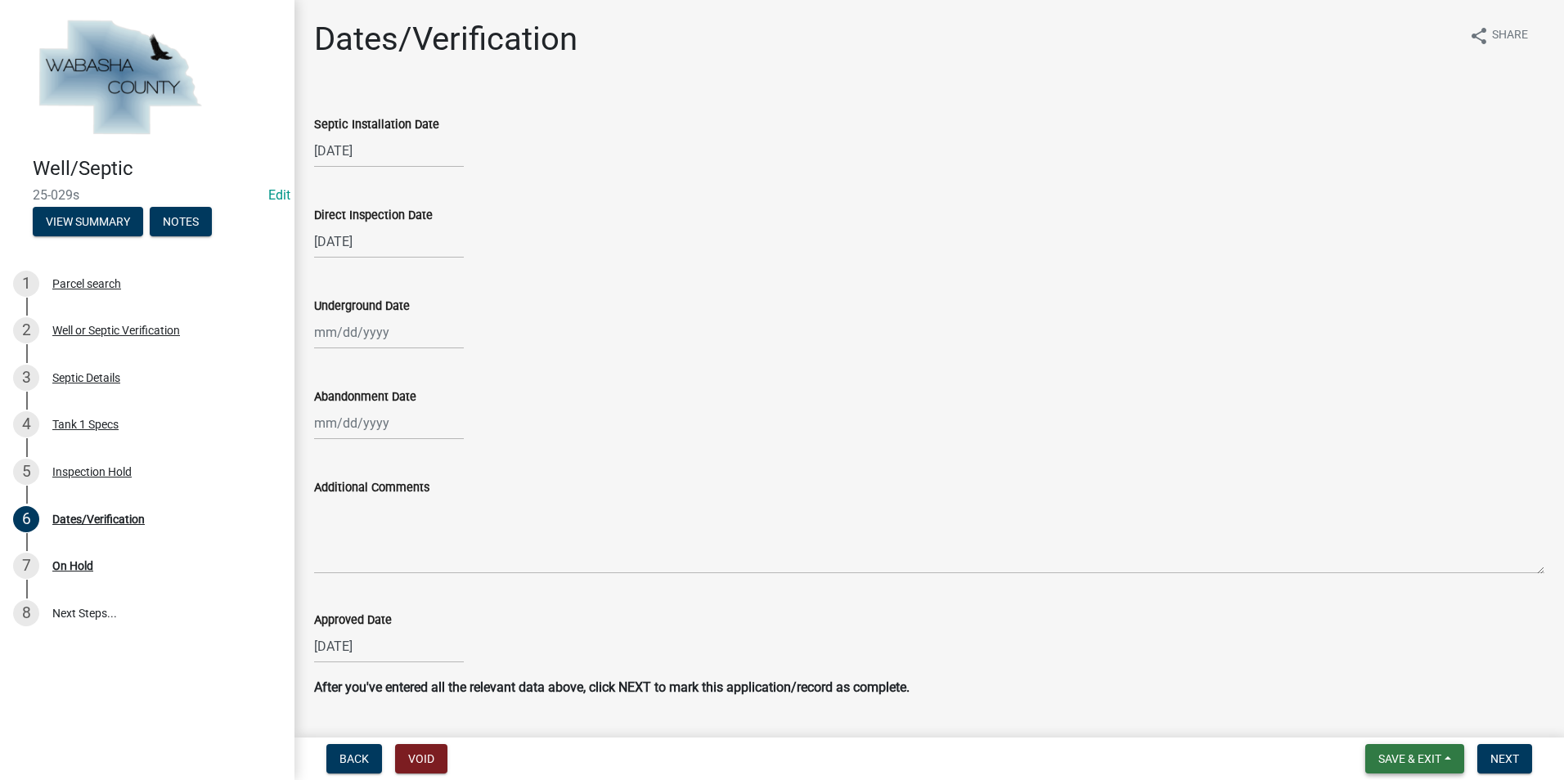
click at [1441, 761] on span "Save & Exit" at bounding box center [1409, 758] width 63 height 13
click at [1406, 716] on button "Save & Exit" at bounding box center [1398, 716] width 131 height 39
